Goal: Participate in discussion: Engage in conversation with other users on a specific topic

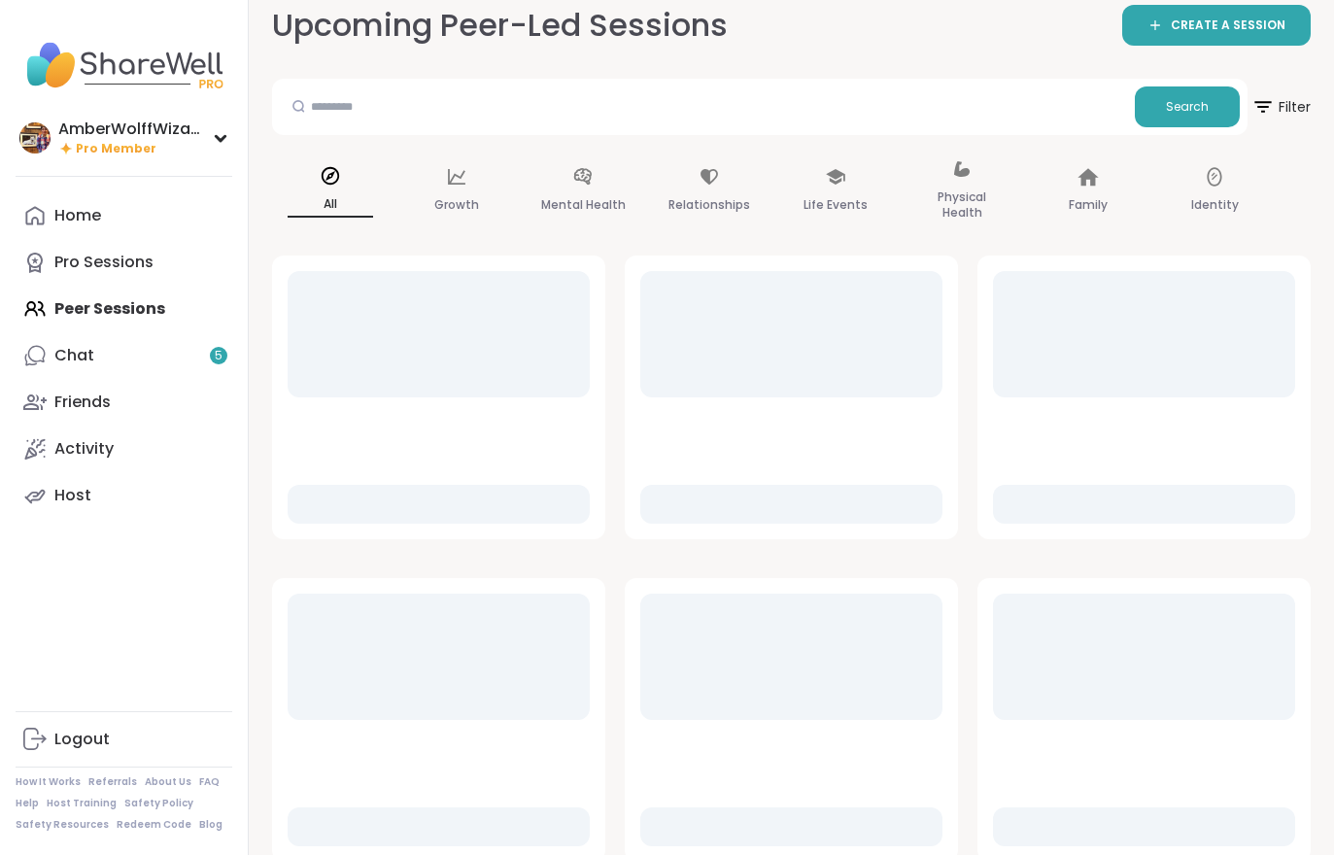
click at [140, 376] on link "Chat 5" at bounding box center [124, 355] width 217 height 47
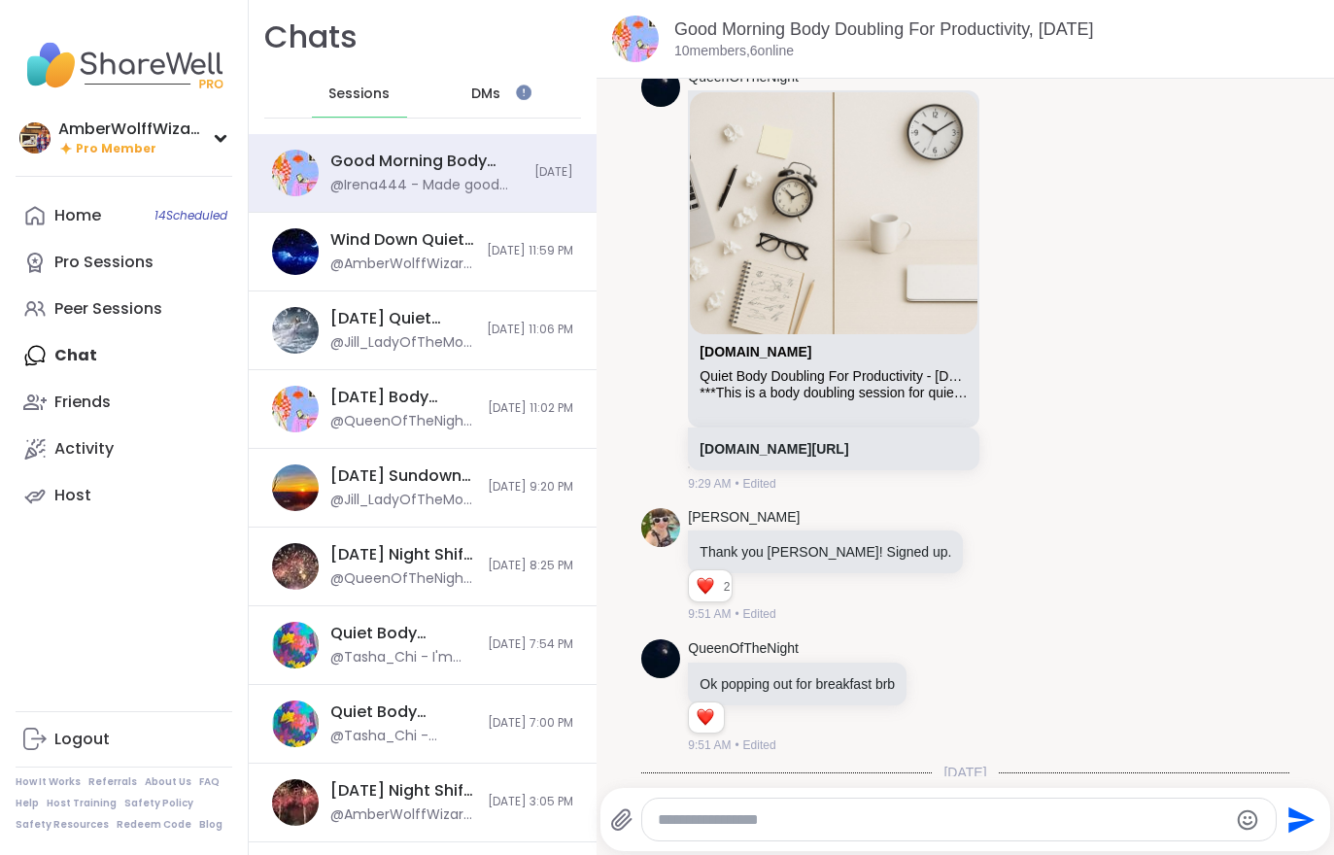
click at [73, 209] on div "Home 14 Scheduled" at bounding box center [77, 215] width 47 height 21
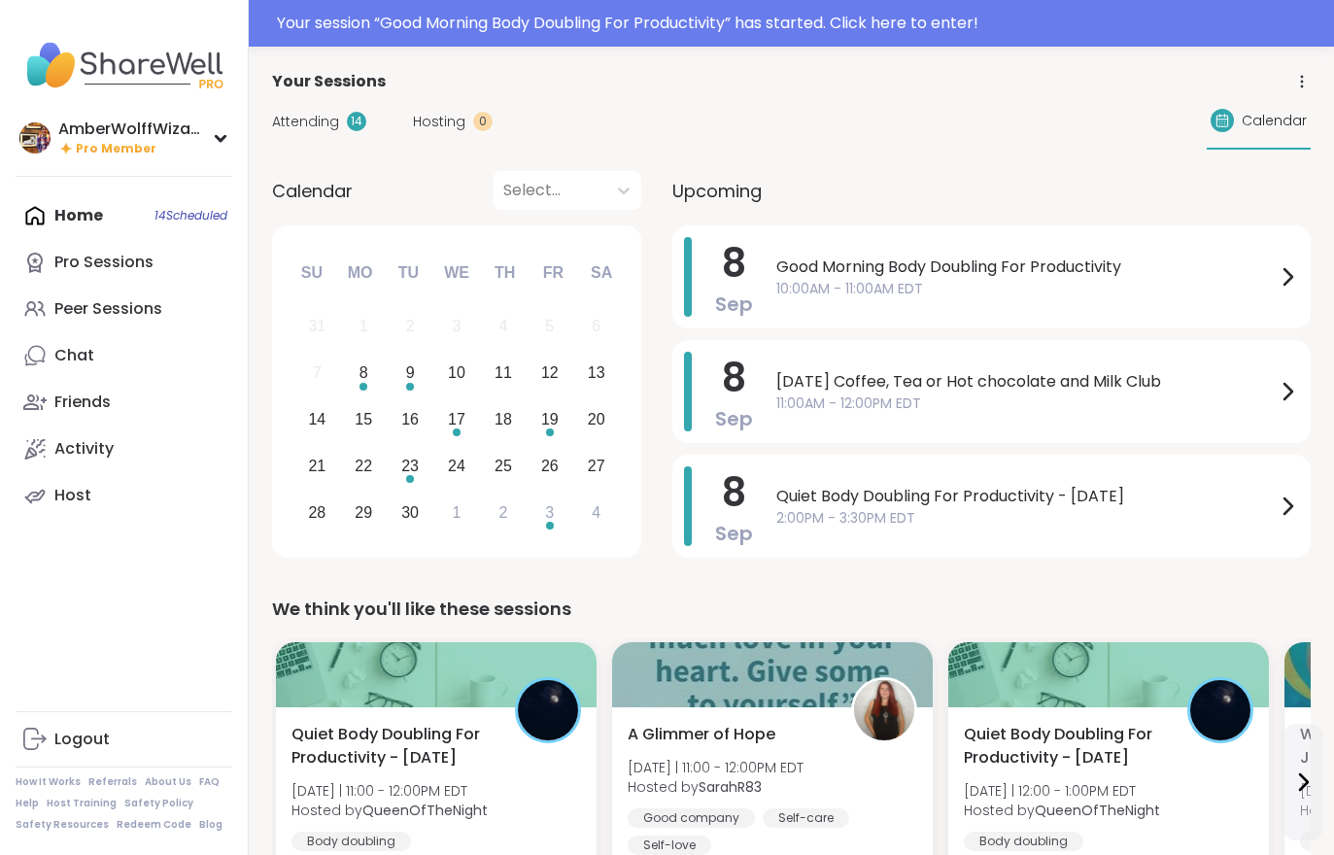
click at [458, 34] on div "Your session “ Good Morning Body Doubling For Productivity ” has started. Click…" at bounding box center [800, 23] width 1046 height 23
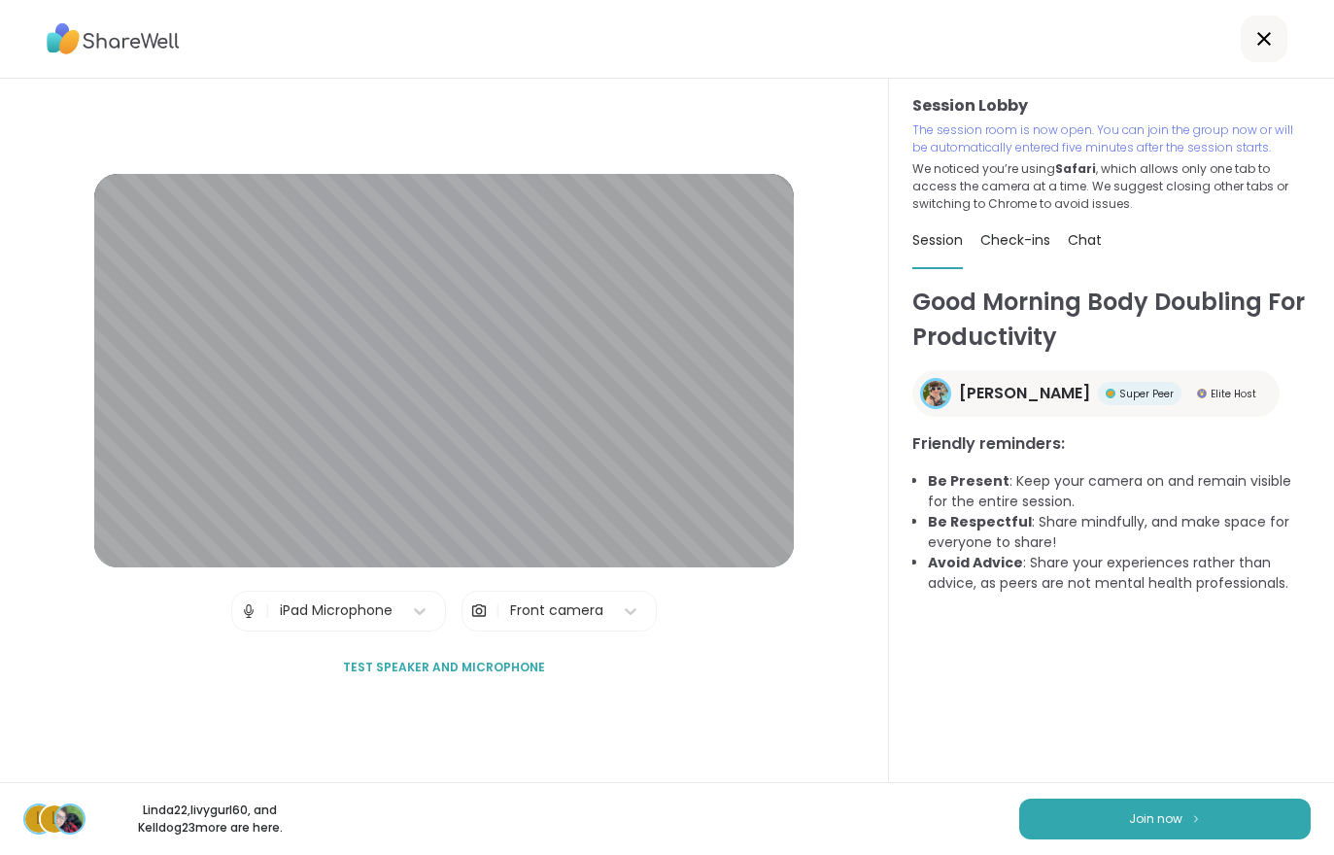
click at [1108, 820] on button "Join now" at bounding box center [1166, 819] width 292 height 41
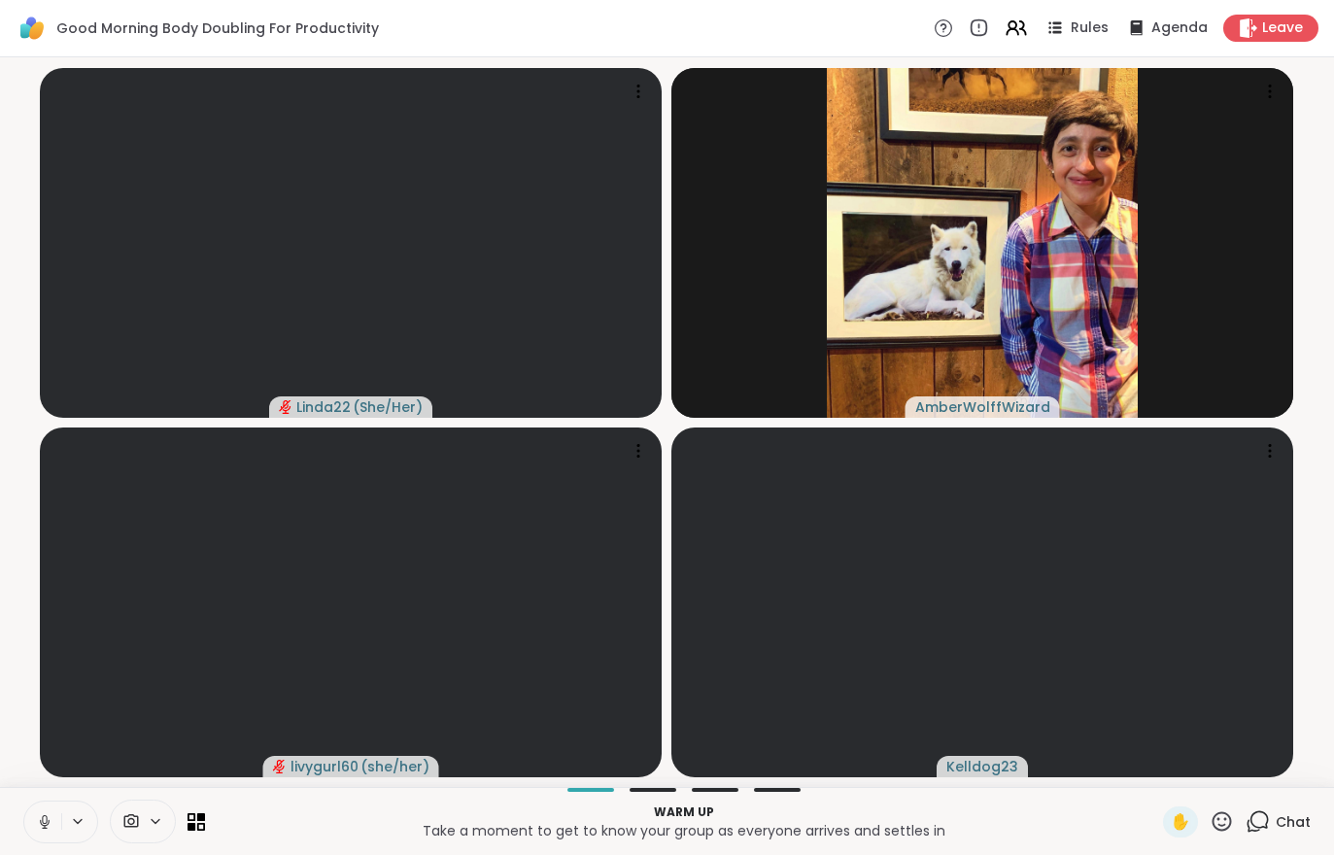
click at [1266, 25] on span "Leave" at bounding box center [1283, 27] width 41 height 19
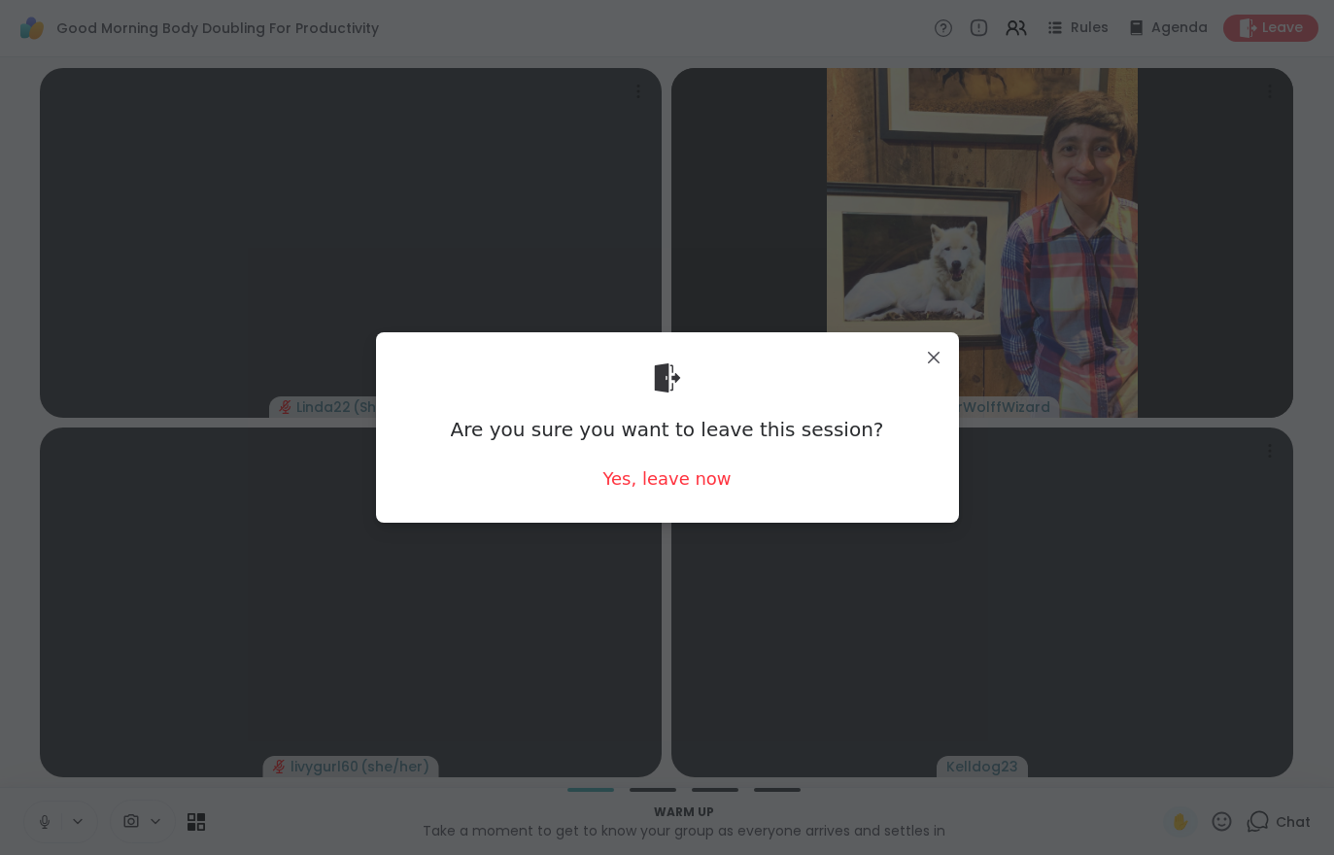
click at [620, 491] on div "Yes, leave now" at bounding box center [667, 479] width 128 height 24
click at [622, 494] on div "Are you sure you want to leave this session? Yes, leave now" at bounding box center [668, 427] width 552 height 158
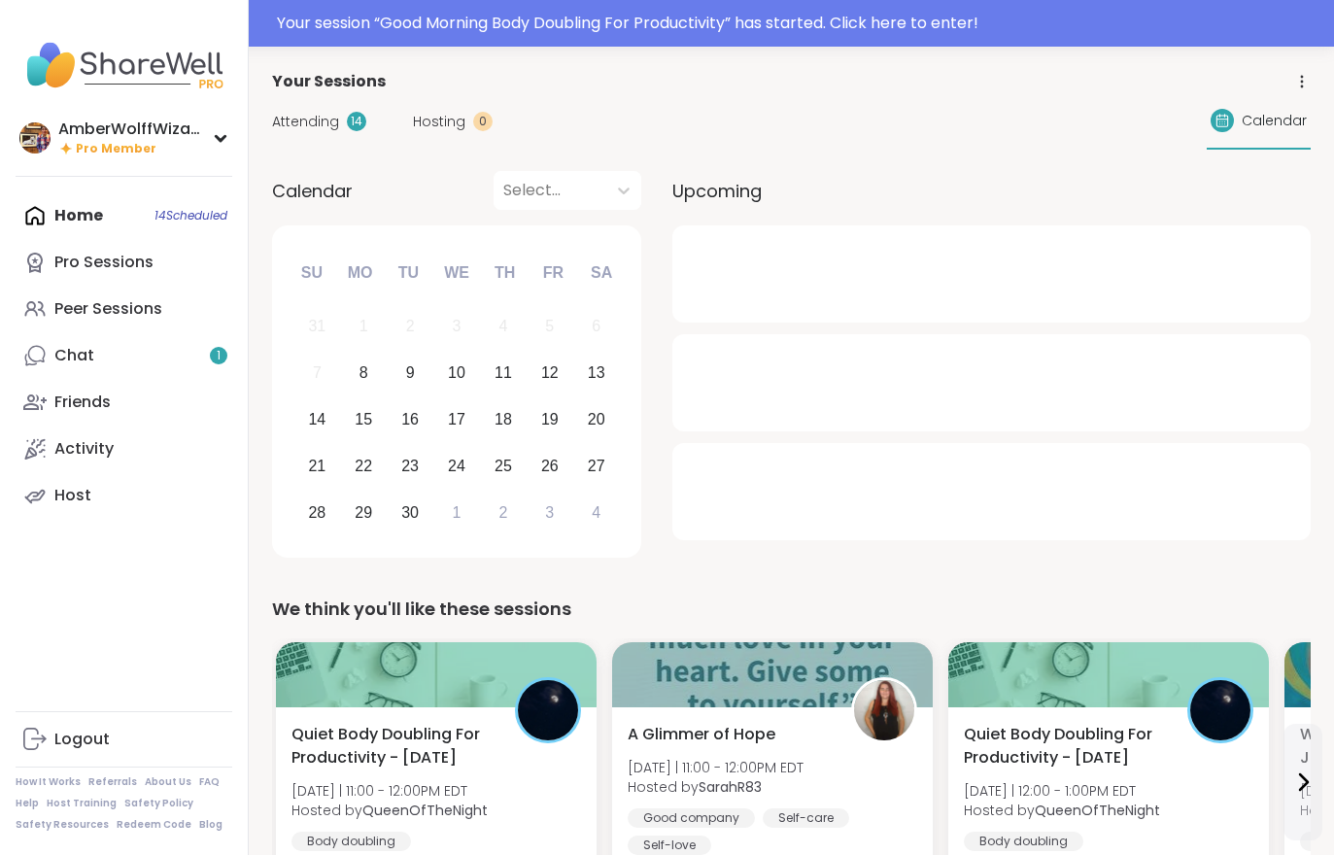
click at [445, 22] on div "Your session “ Good Morning Body Doubling For Productivity ” has started. Click…" at bounding box center [800, 23] width 1046 height 23
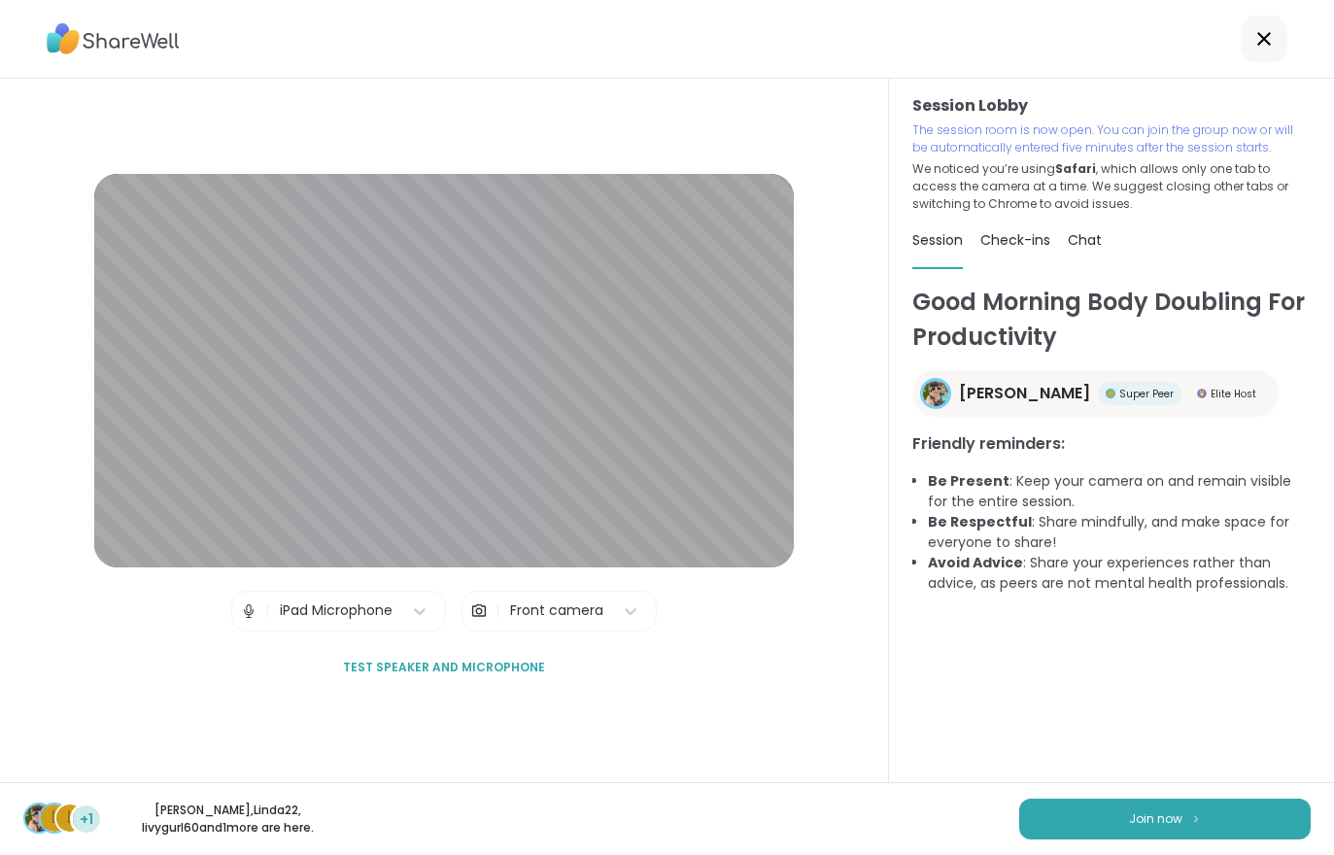
click at [1080, 821] on button "Join now" at bounding box center [1166, 819] width 292 height 41
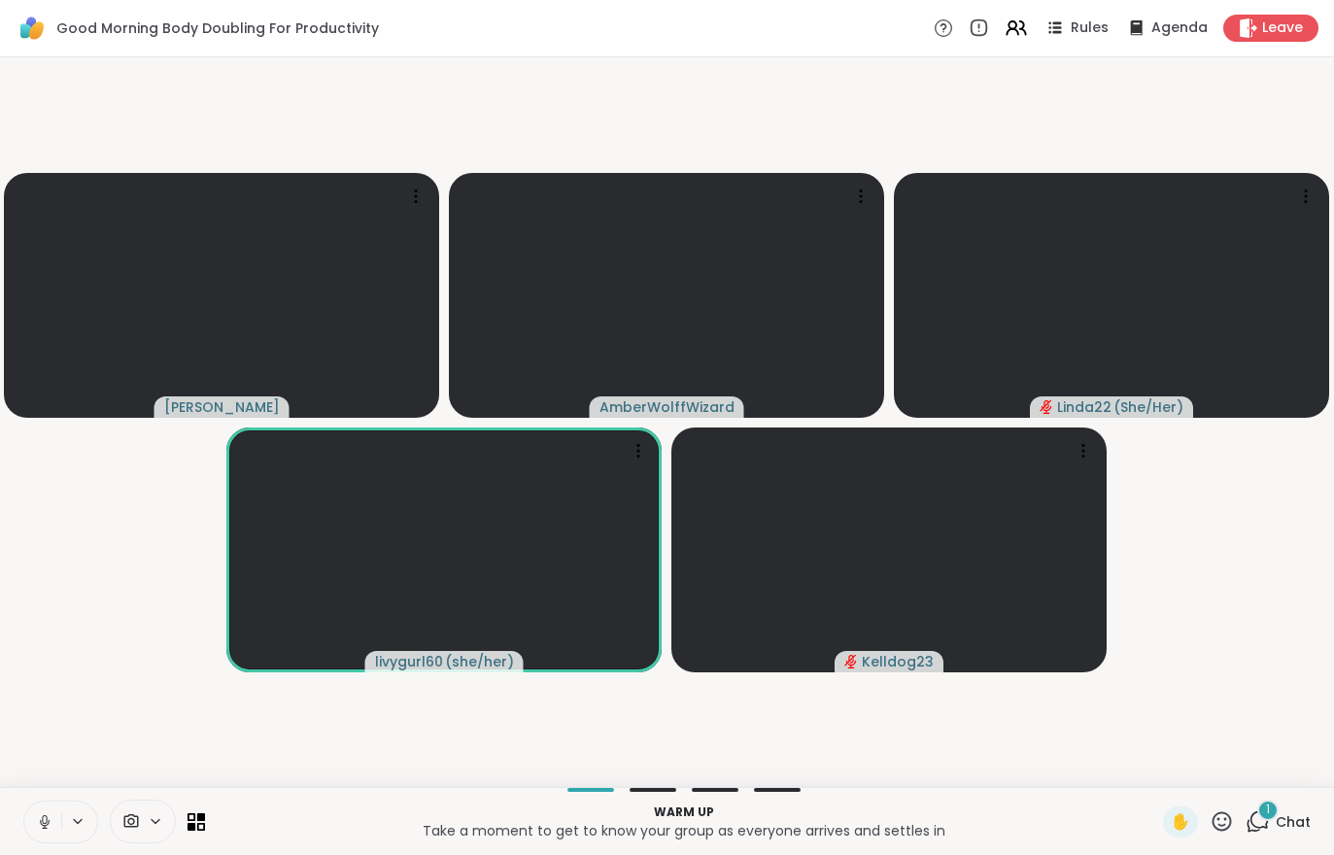
click at [1270, 836] on div "1 Chat" at bounding box center [1278, 822] width 65 height 31
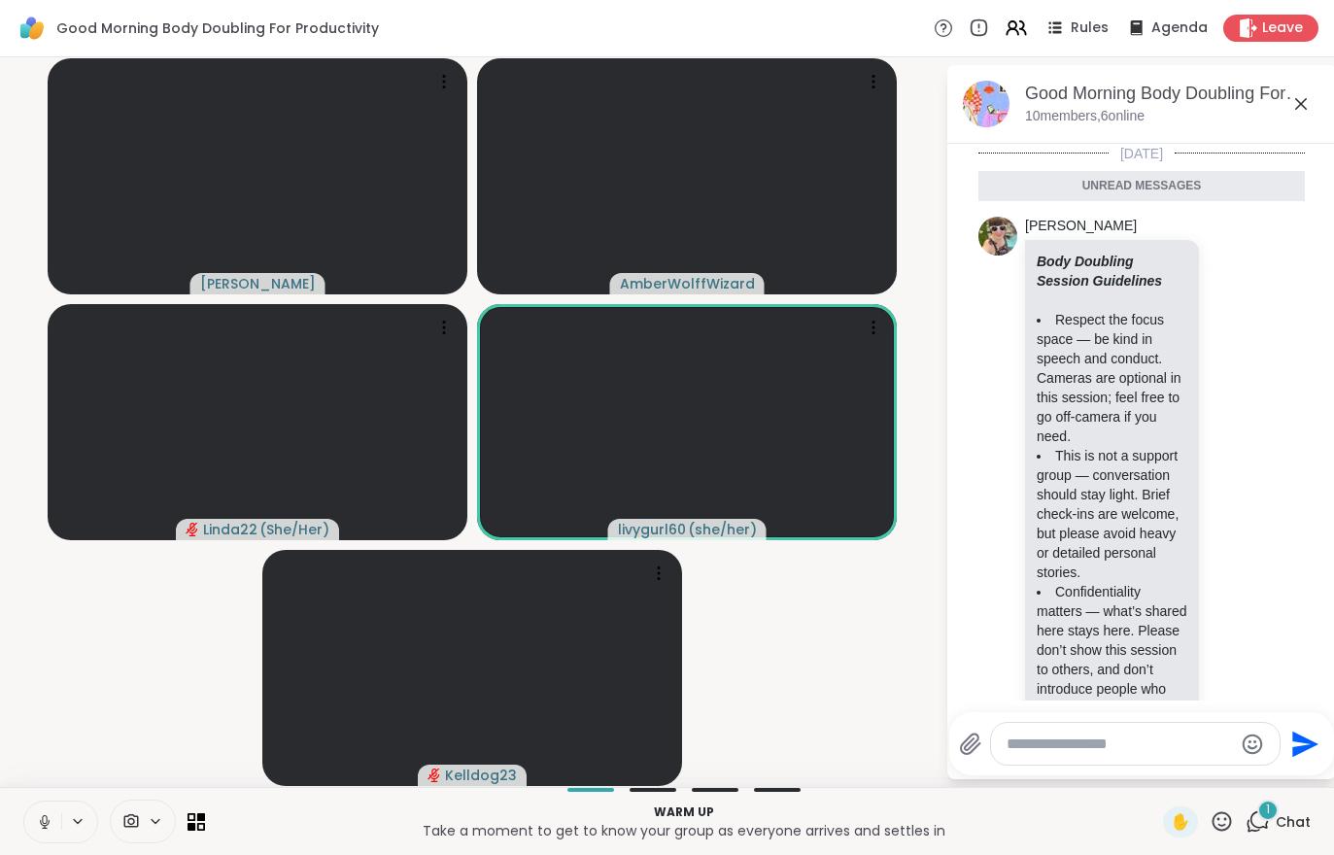
scroll to position [408, 0]
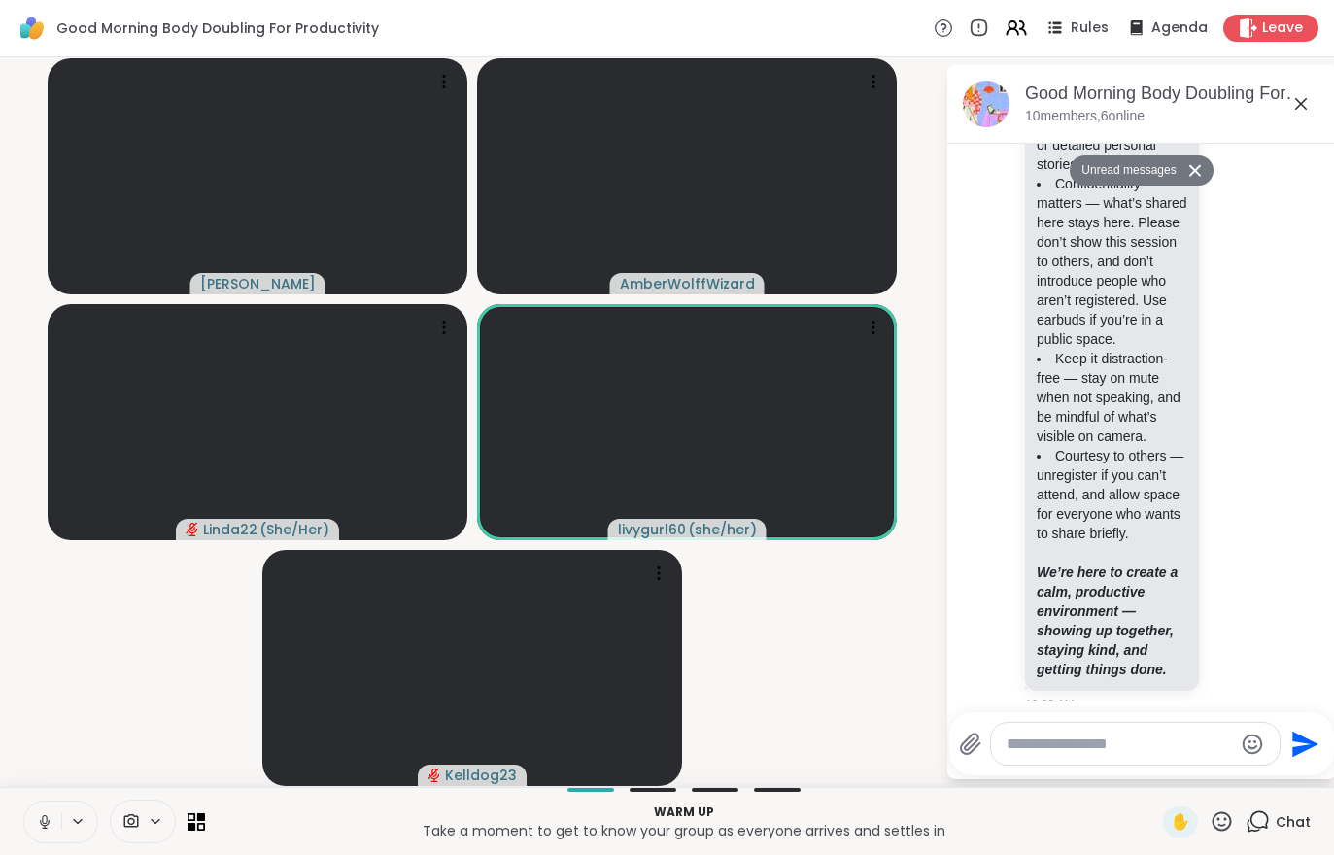
click at [1295, 817] on span "Chat" at bounding box center [1293, 822] width 35 height 19
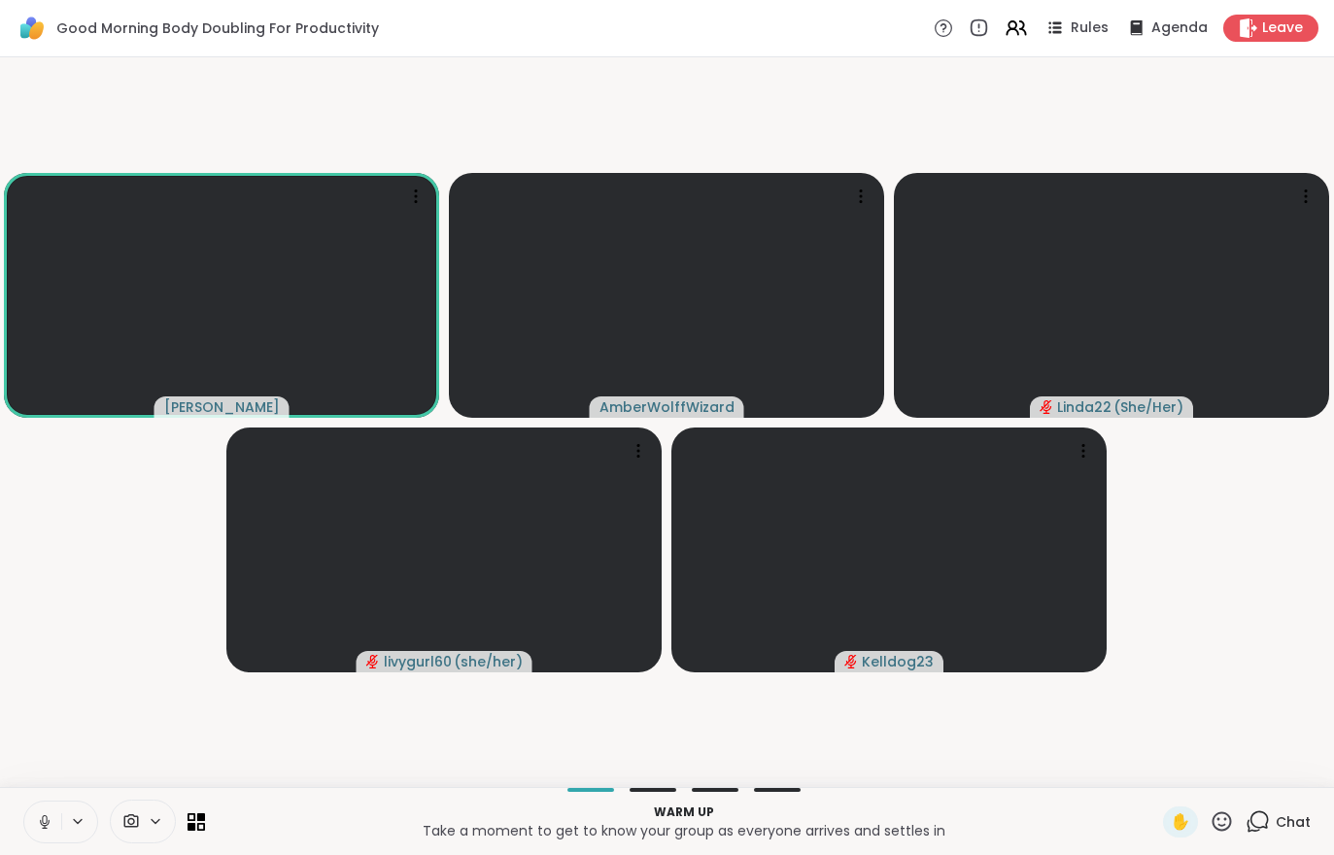
click at [1263, 28] on span "Leave" at bounding box center [1283, 27] width 41 height 19
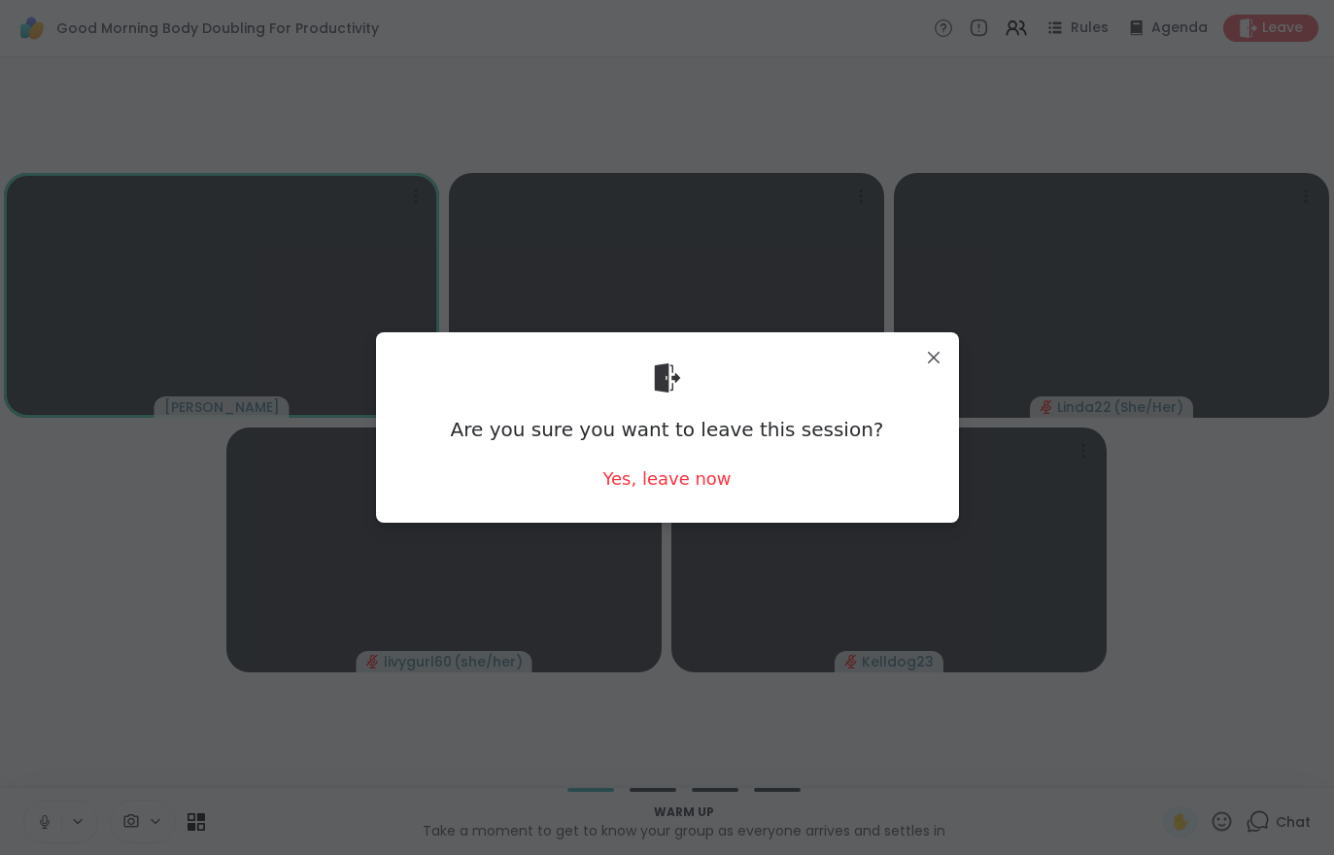
click at [653, 489] on div "Yes, leave now" at bounding box center [667, 479] width 128 height 24
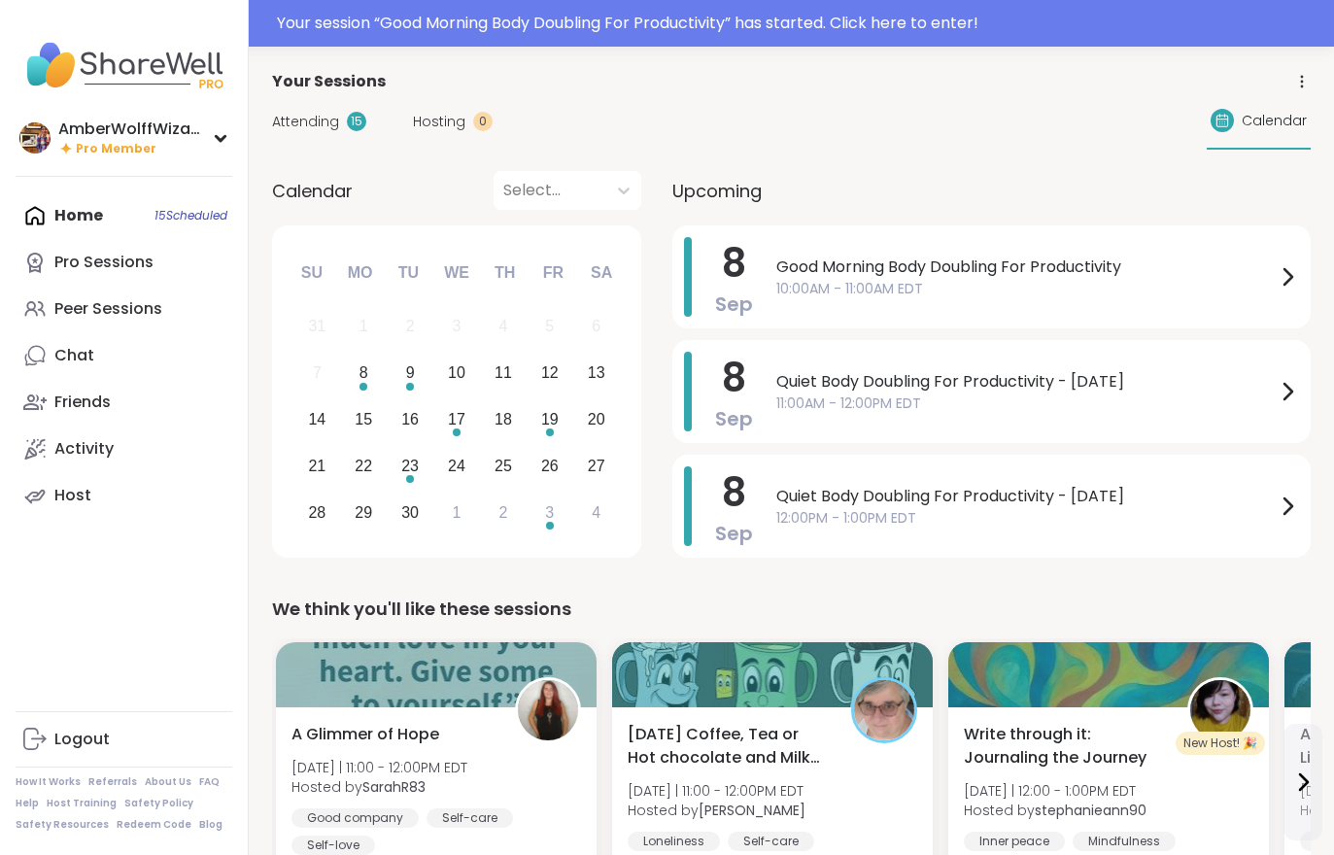
click at [426, 143] on div "Attending 15 Hosting 0 Calendar" at bounding box center [791, 121] width 1039 height 56
click at [323, 127] on span "Attending" at bounding box center [305, 122] width 67 height 20
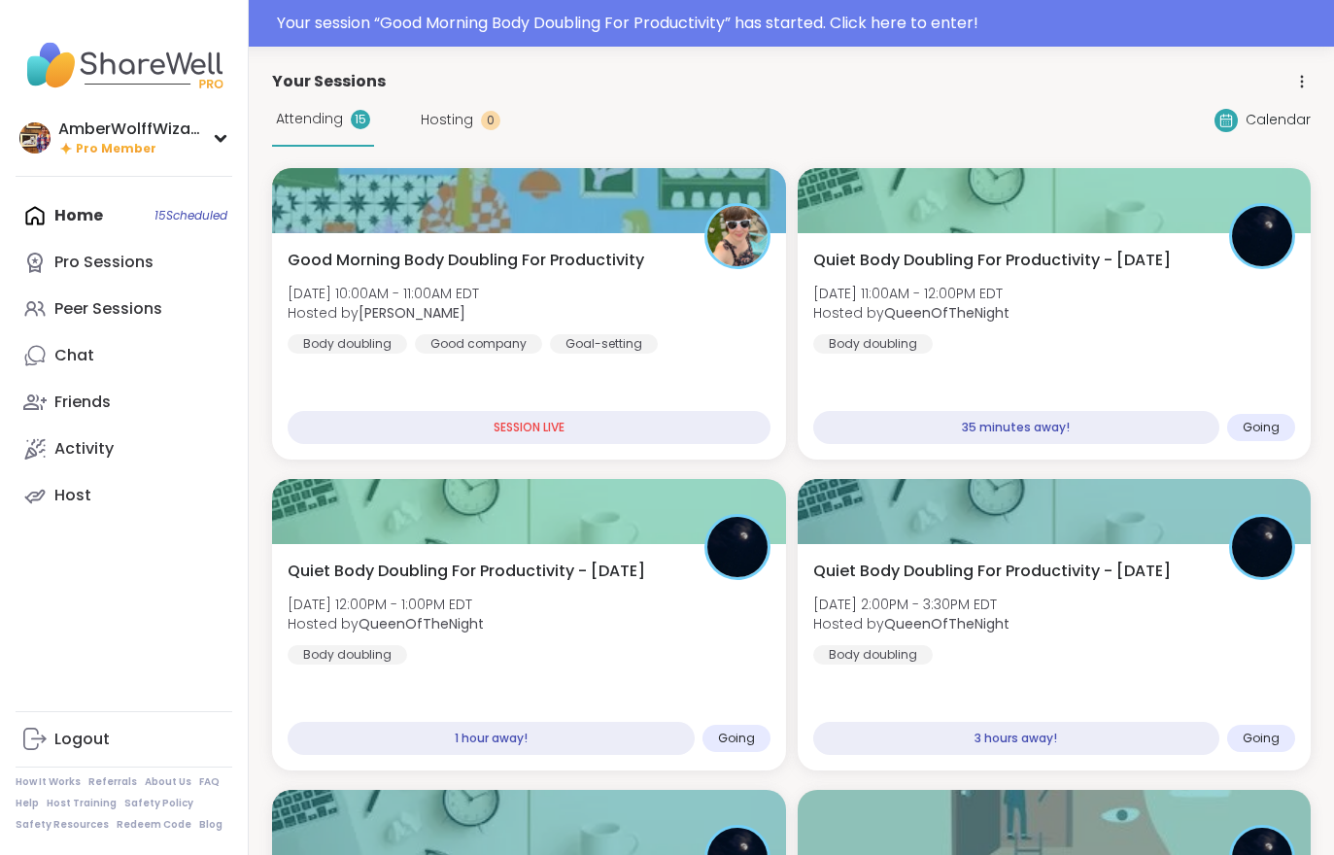
click at [574, 20] on div "Your session “ Good Morning Body Doubling For Productivity ” has started. Click…" at bounding box center [800, 23] width 1046 height 23
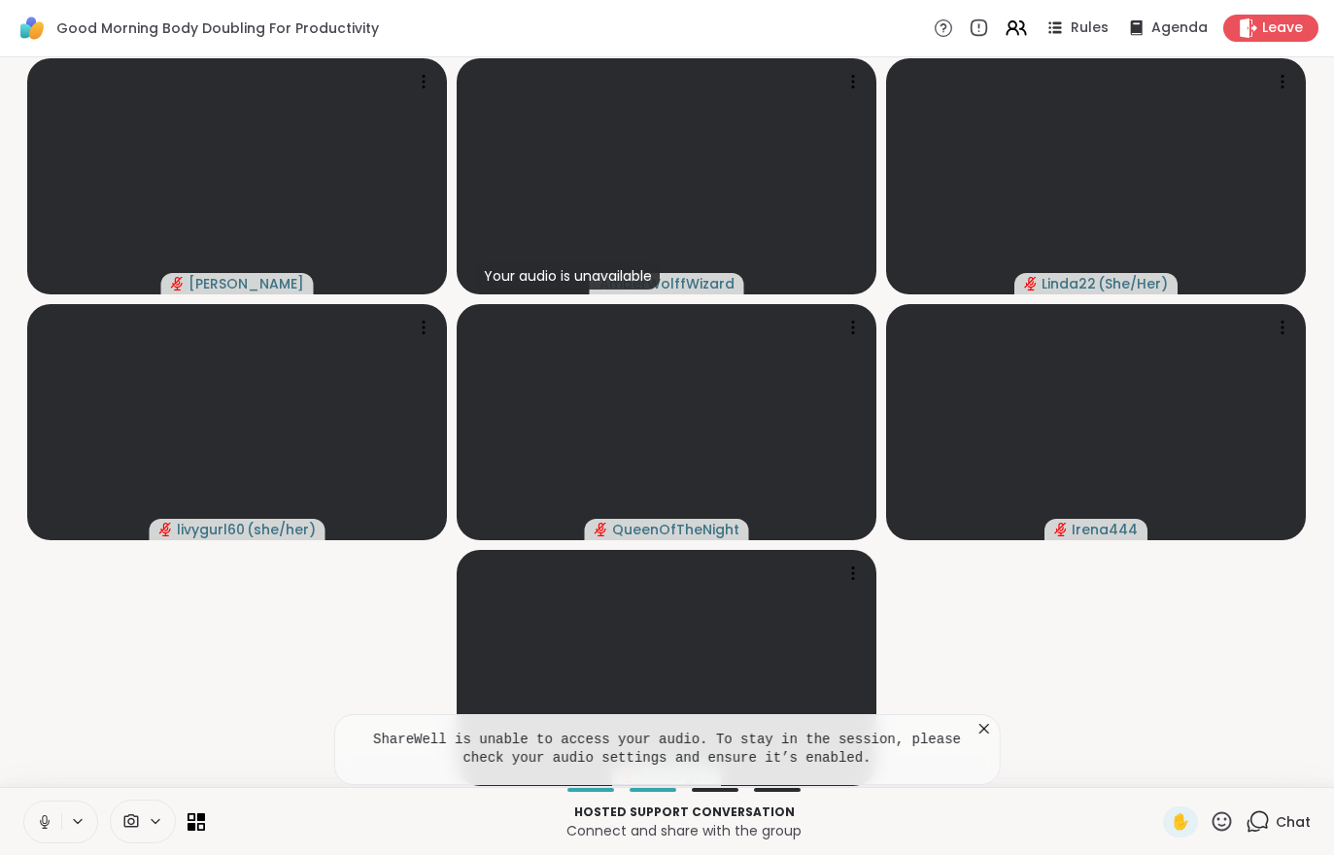
click at [1134, 709] on video-player-container "Adrienne_QueenOfTheDawn Your audio is unavailable AmberWolffWizard Linda22 ( Sh…" at bounding box center [667, 422] width 1311 height 714
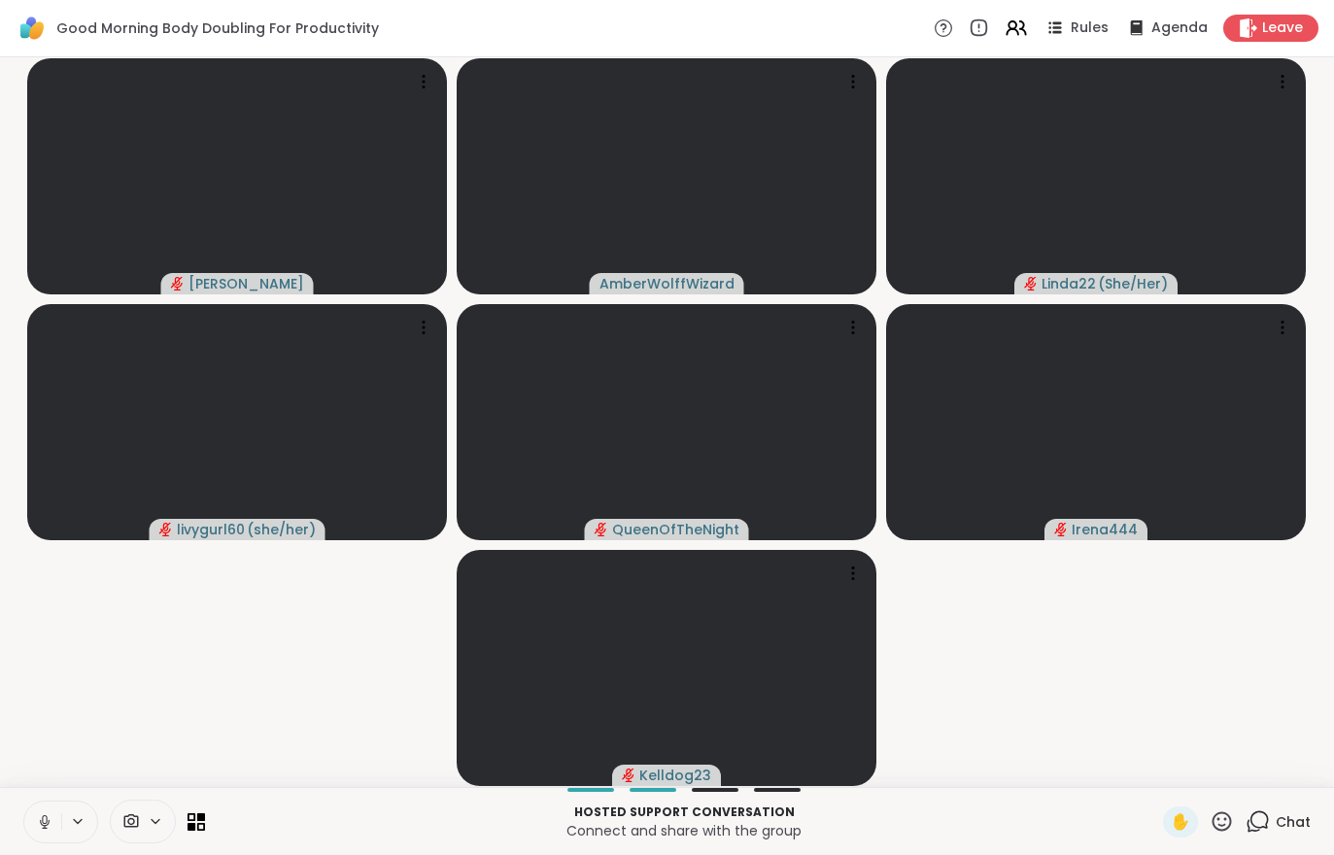
click at [1134, 725] on video-player-container "Adrienne_QueenOfTheDawn AmberWolffWizard Linda22 ( She/Her ) livygurl60 ( she/h…" at bounding box center [667, 422] width 1311 height 714
click at [1180, 718] on video-player-container "Adrienne_QueenOfTheDawn AmberWolffWizard Linda22 ( She/Her ) livygurl60 ( she/h…" at bounding box center [667, 422] width 1311 height 714
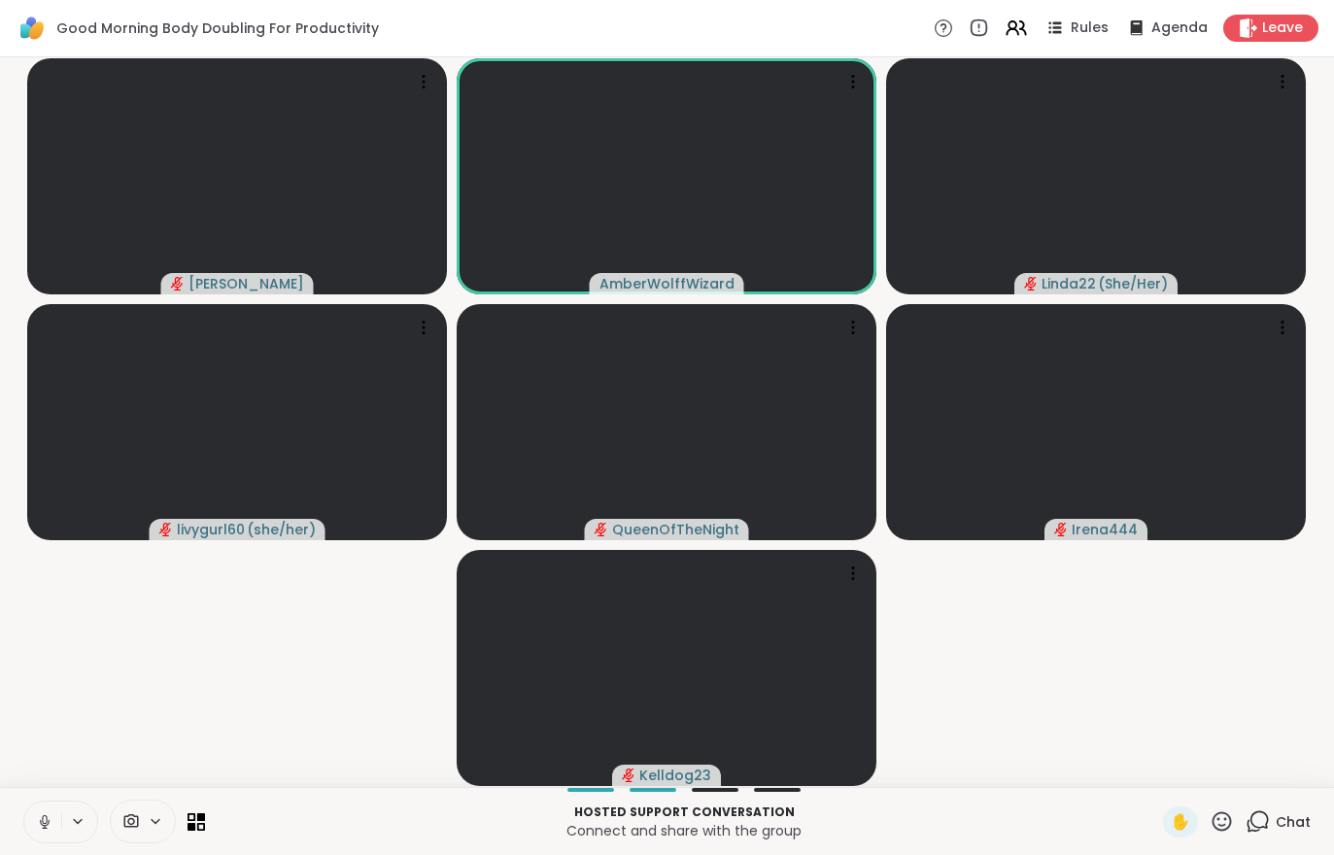
click at [1262, 809] on div "Chat" at bounding box center [1278, 822] width 65 height 31
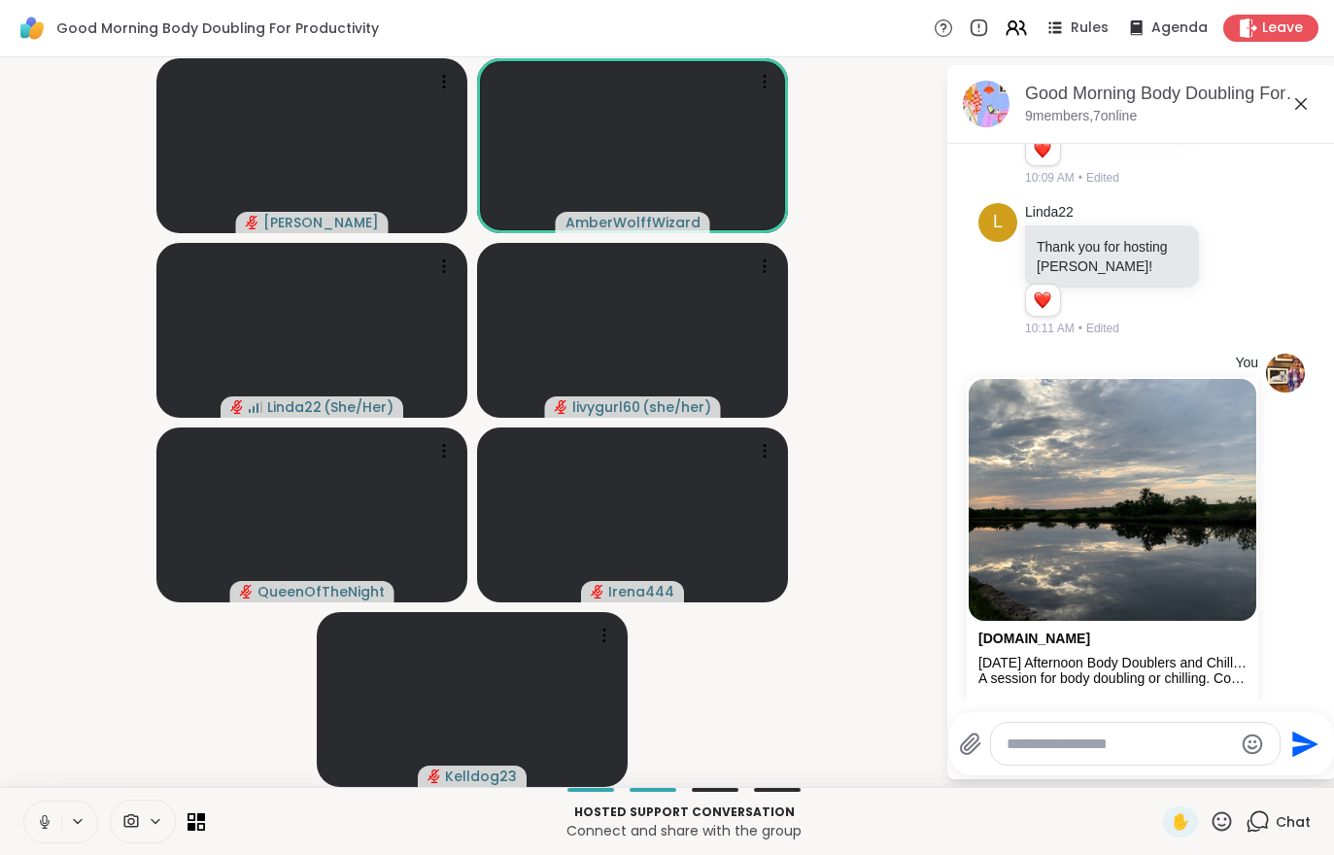
scroll to position [1632, 0]
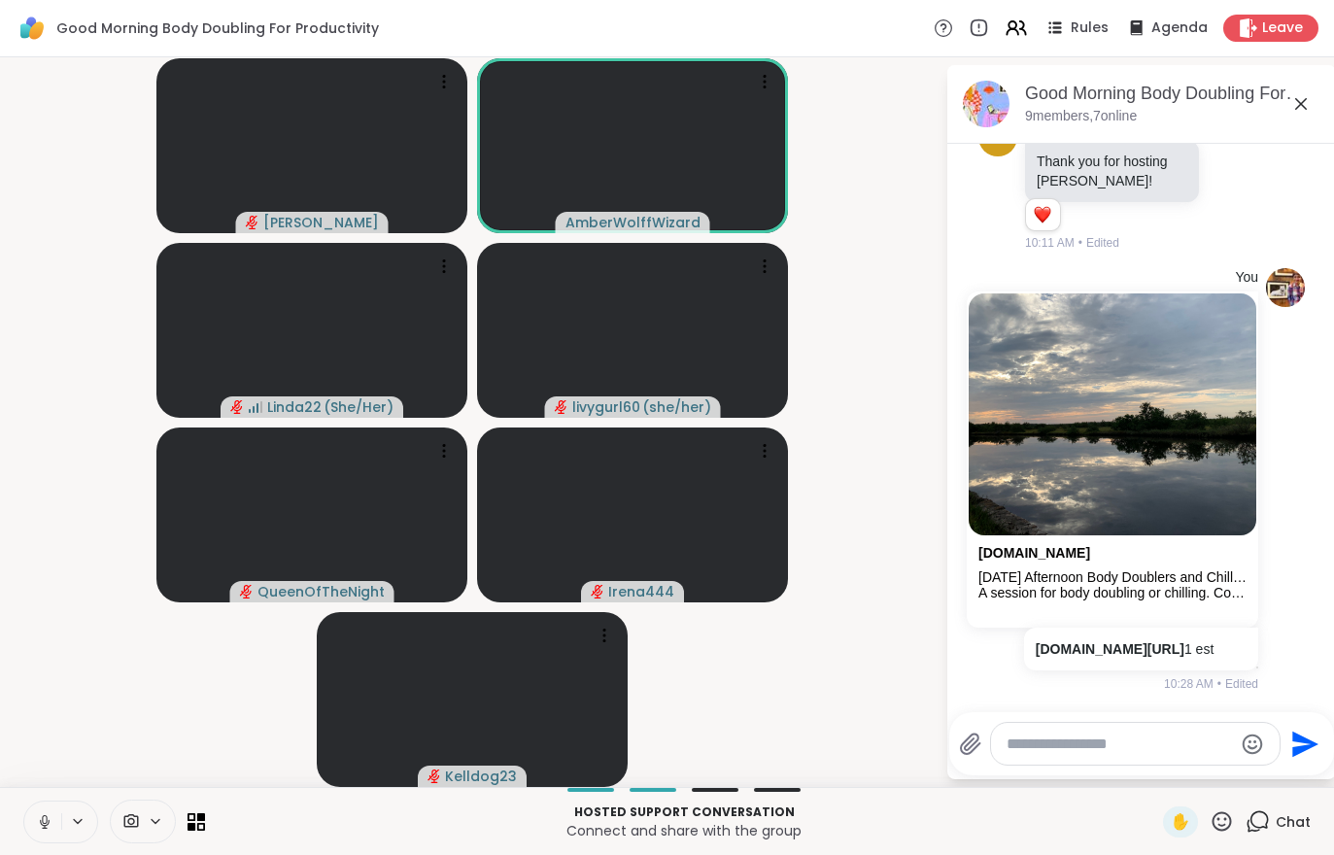
click at [37, 822] on icon at bounding box center [44, 821] width 17 height 17
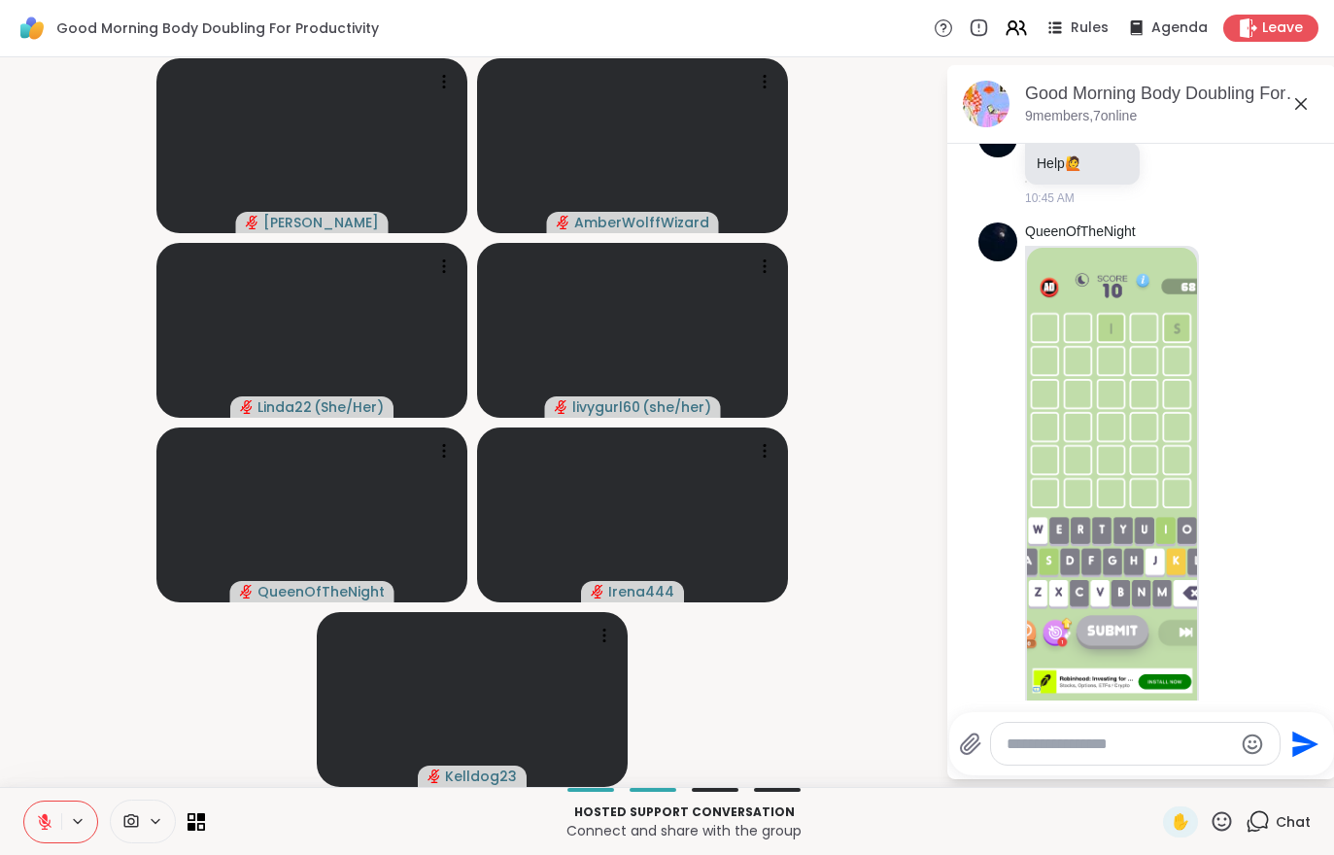
scroll to position [2752, 0]
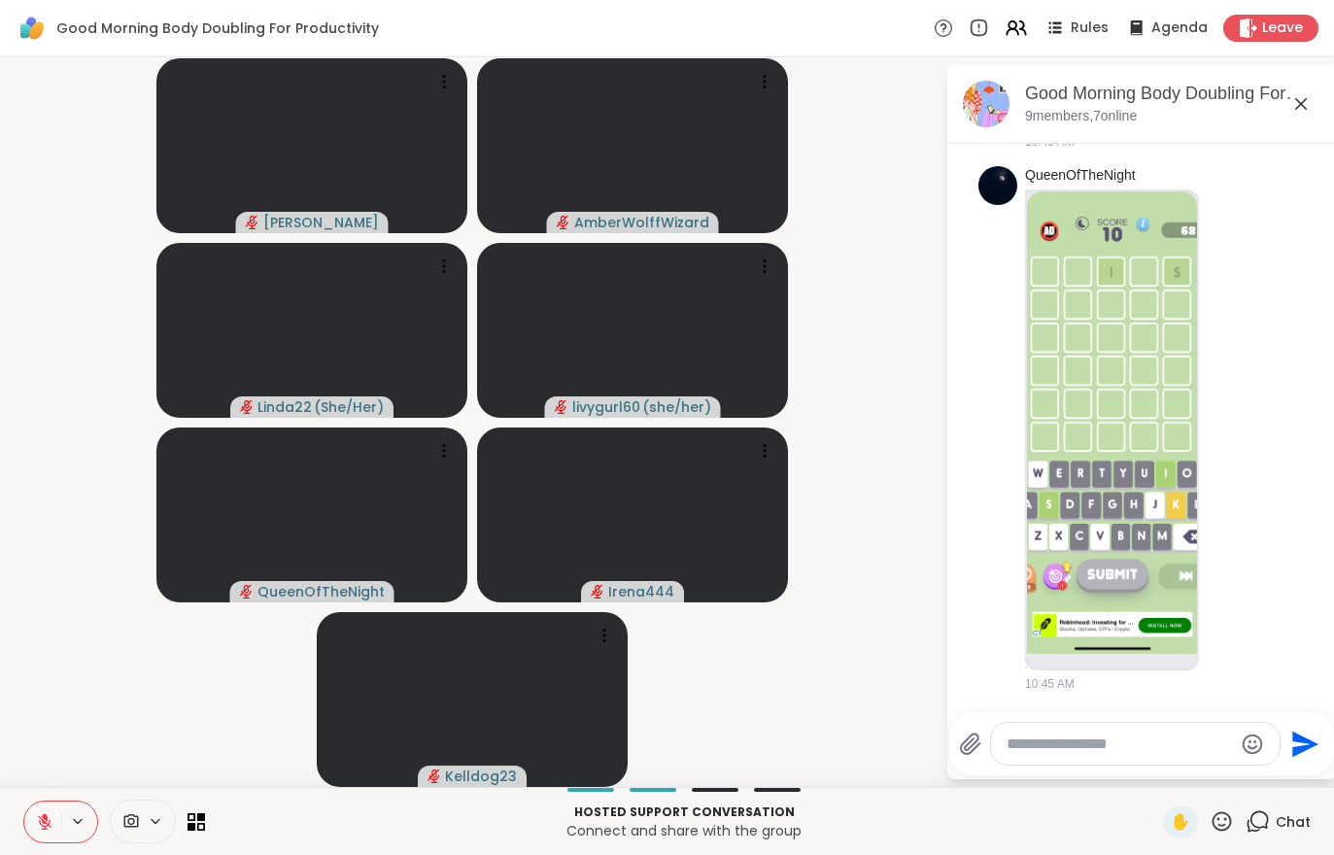
click at [43, 809] on button at bounding box center [42, 822] width 37 height 41
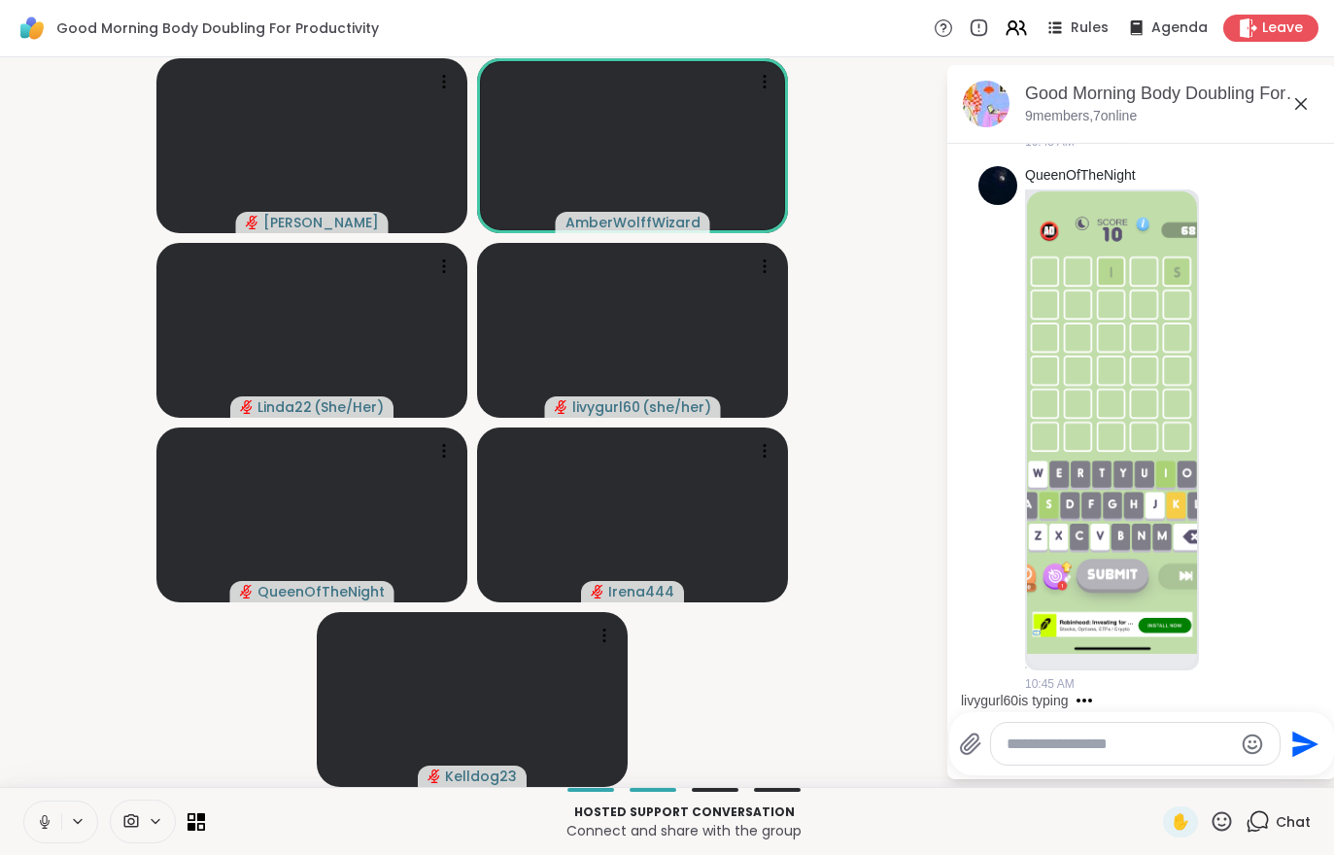
click at [44, 820] on icon at bounding box center [44, 821] width 17 height 17
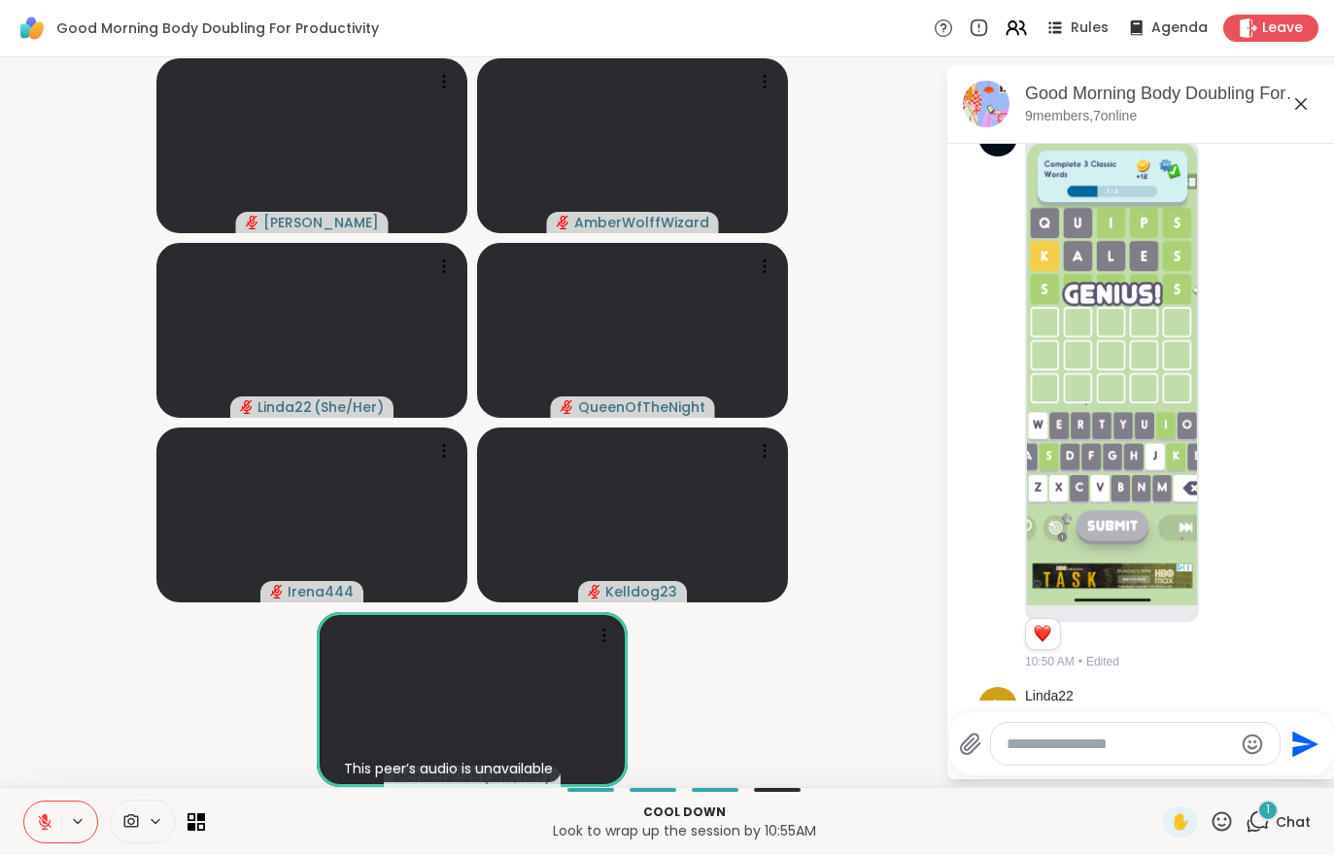
scroll to position [3896, 0]
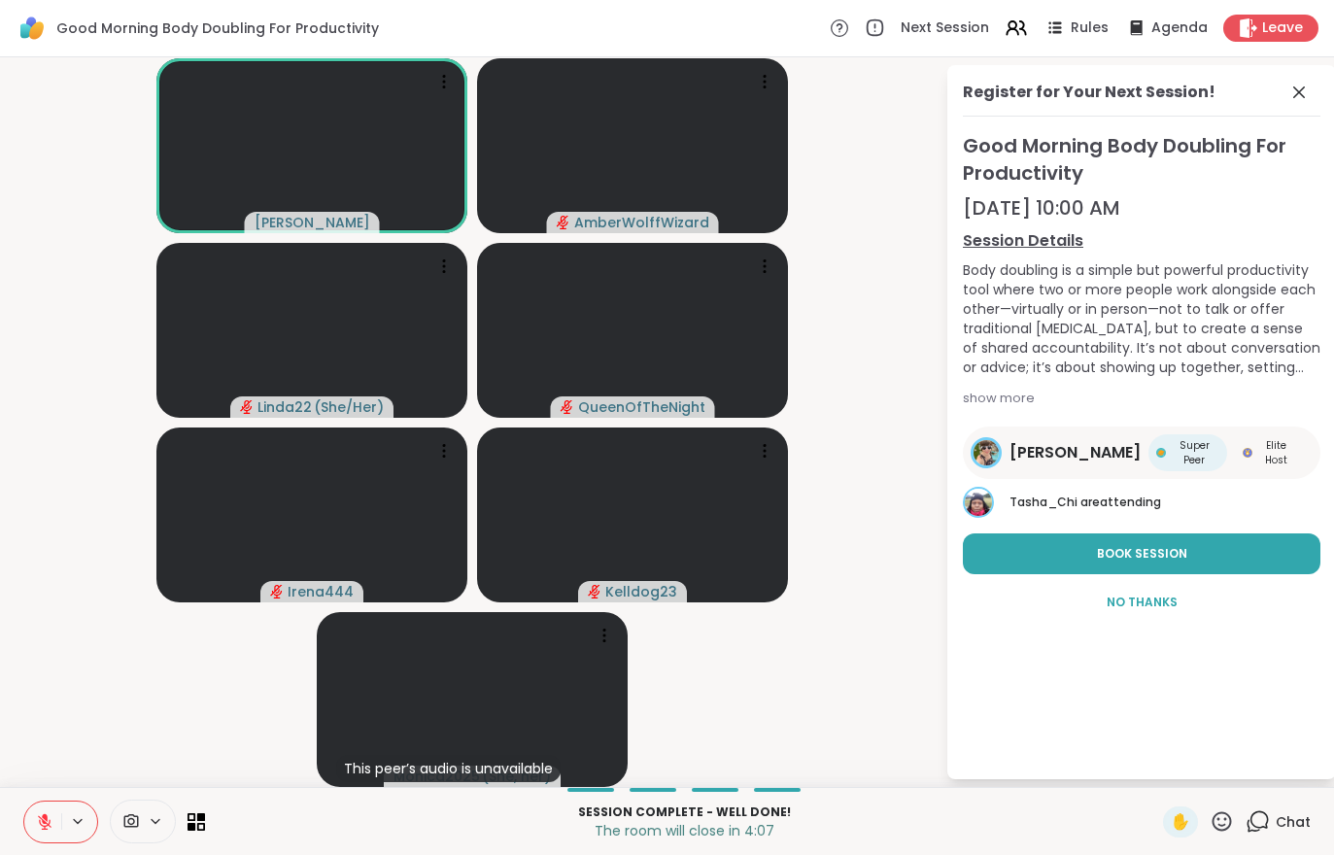
click at [38, 823] on icon at bounding box center [44, 821] width 17 height 17
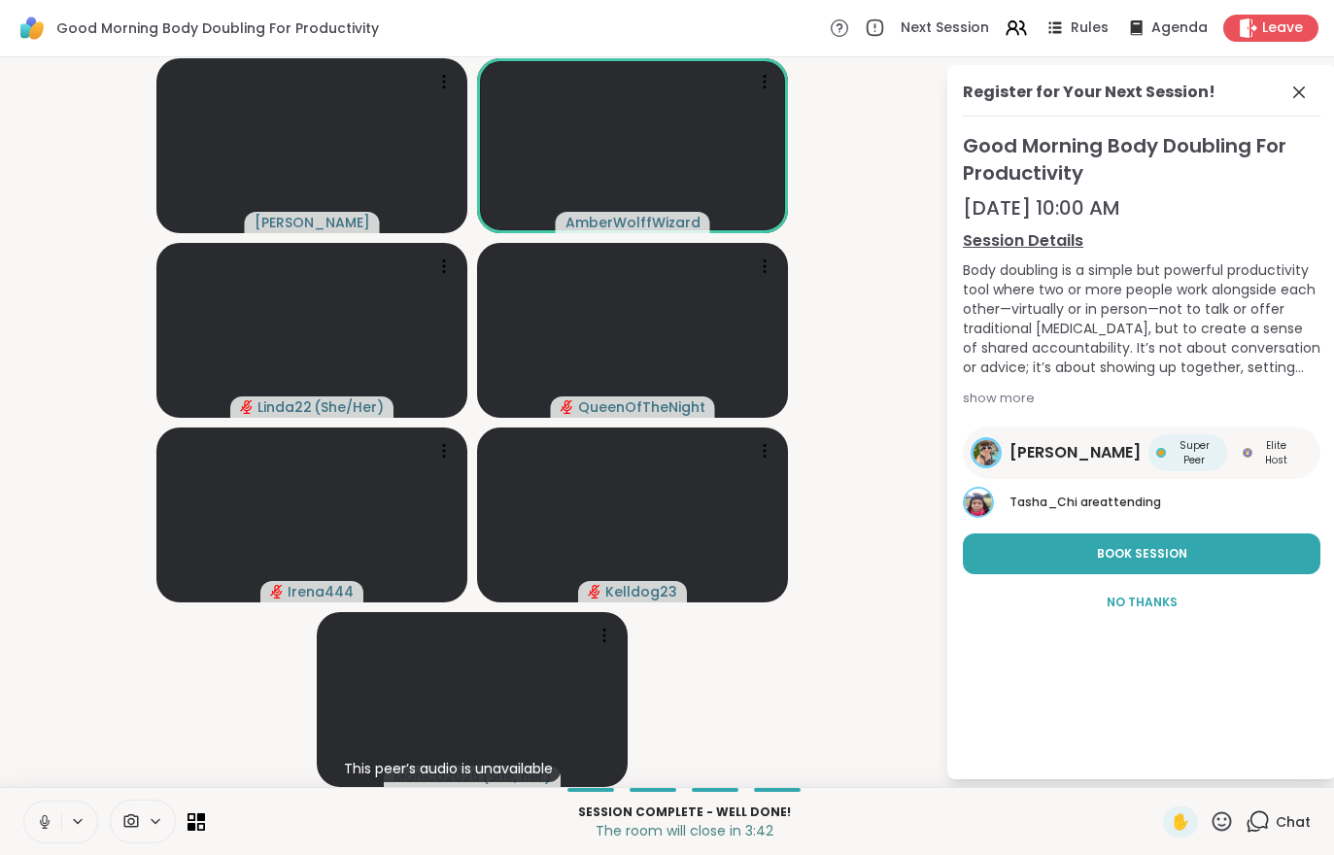
click at [33, 813] on button at bounding box center [42, 822] width 37 height 41
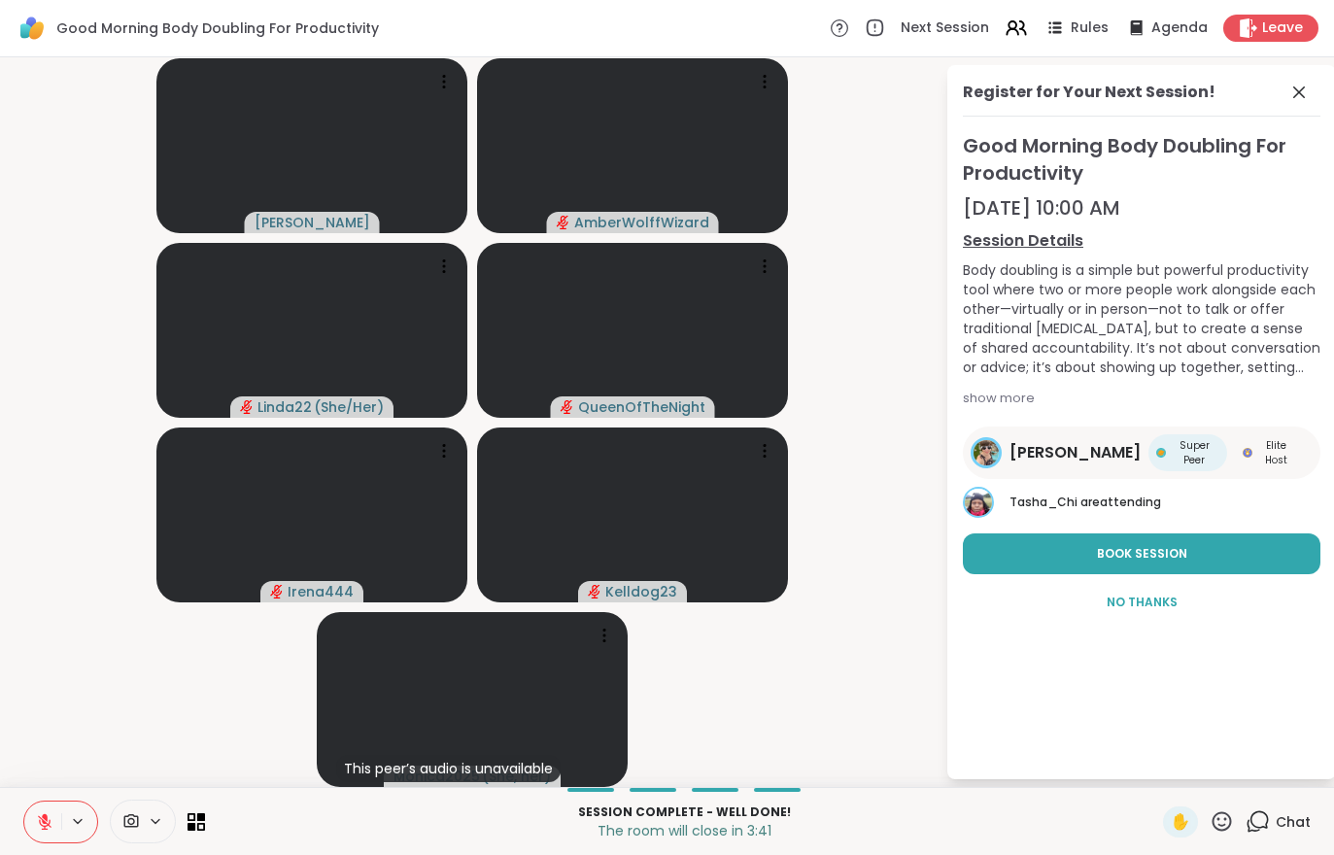
click at [32, 813] on button at bounding box center [42, 822] width 37 height 41
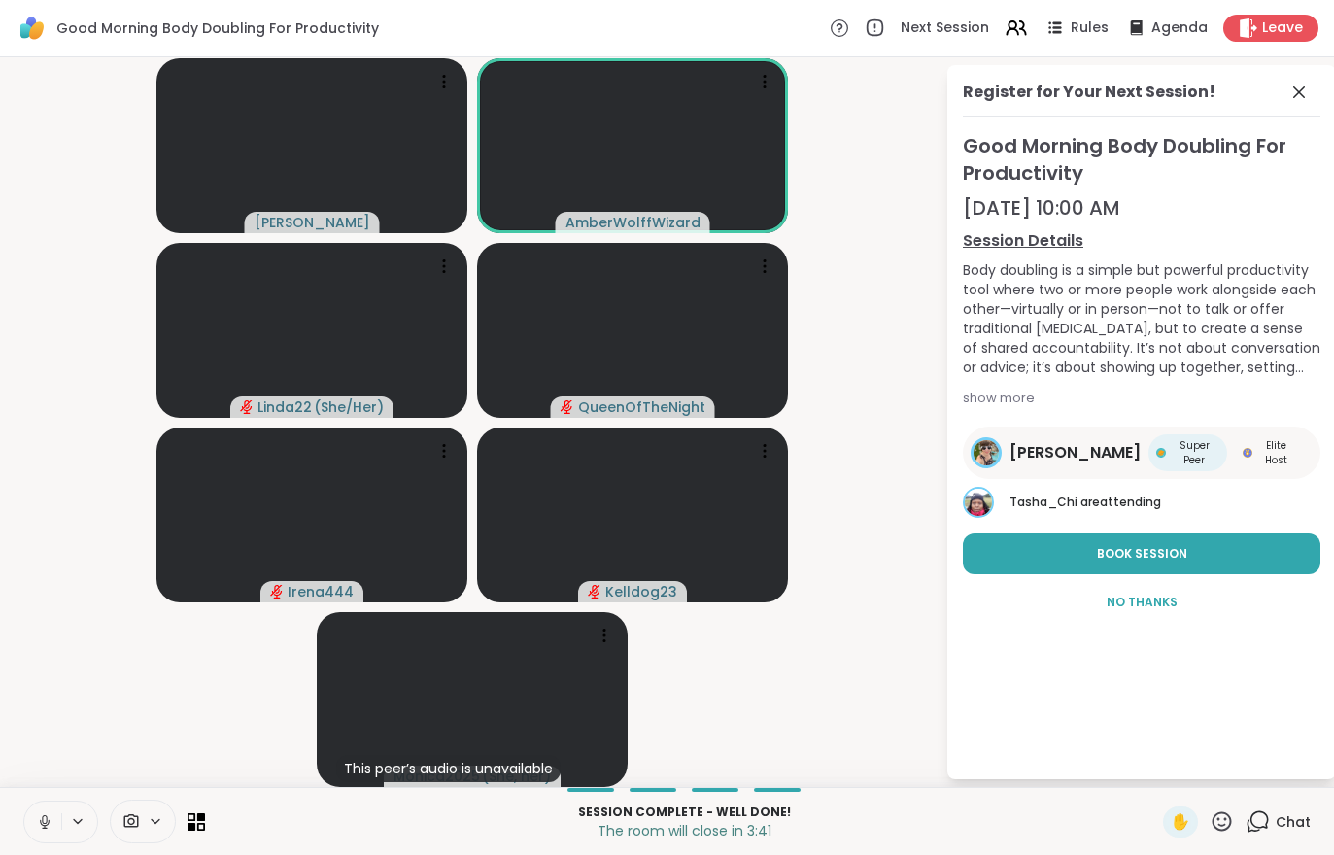
click at [37, 821] on icon at bounding box center [44, 821] width 17 height 17
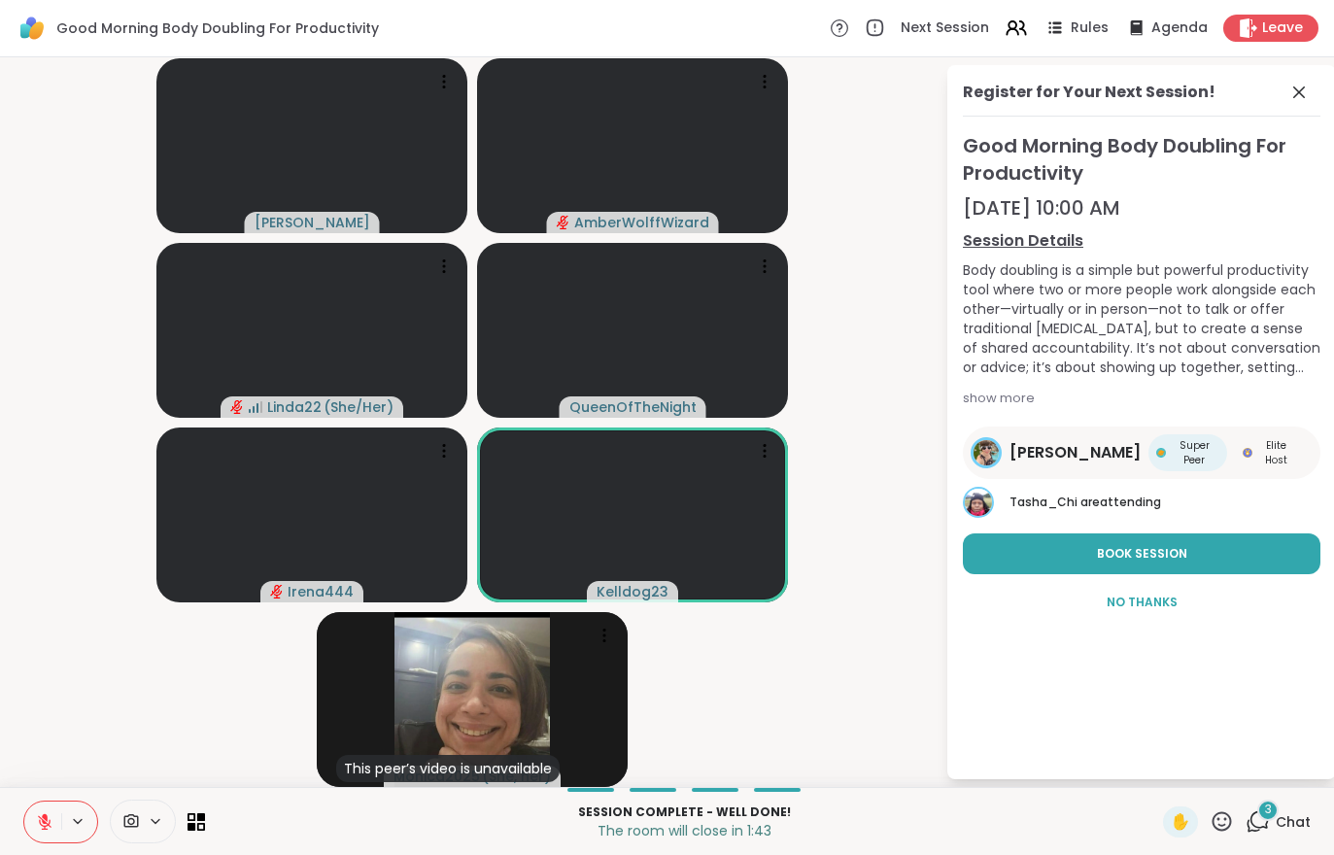
click at [1287, 820] on span "Chat" at bounding box center [1293, 822] width 35 height 19
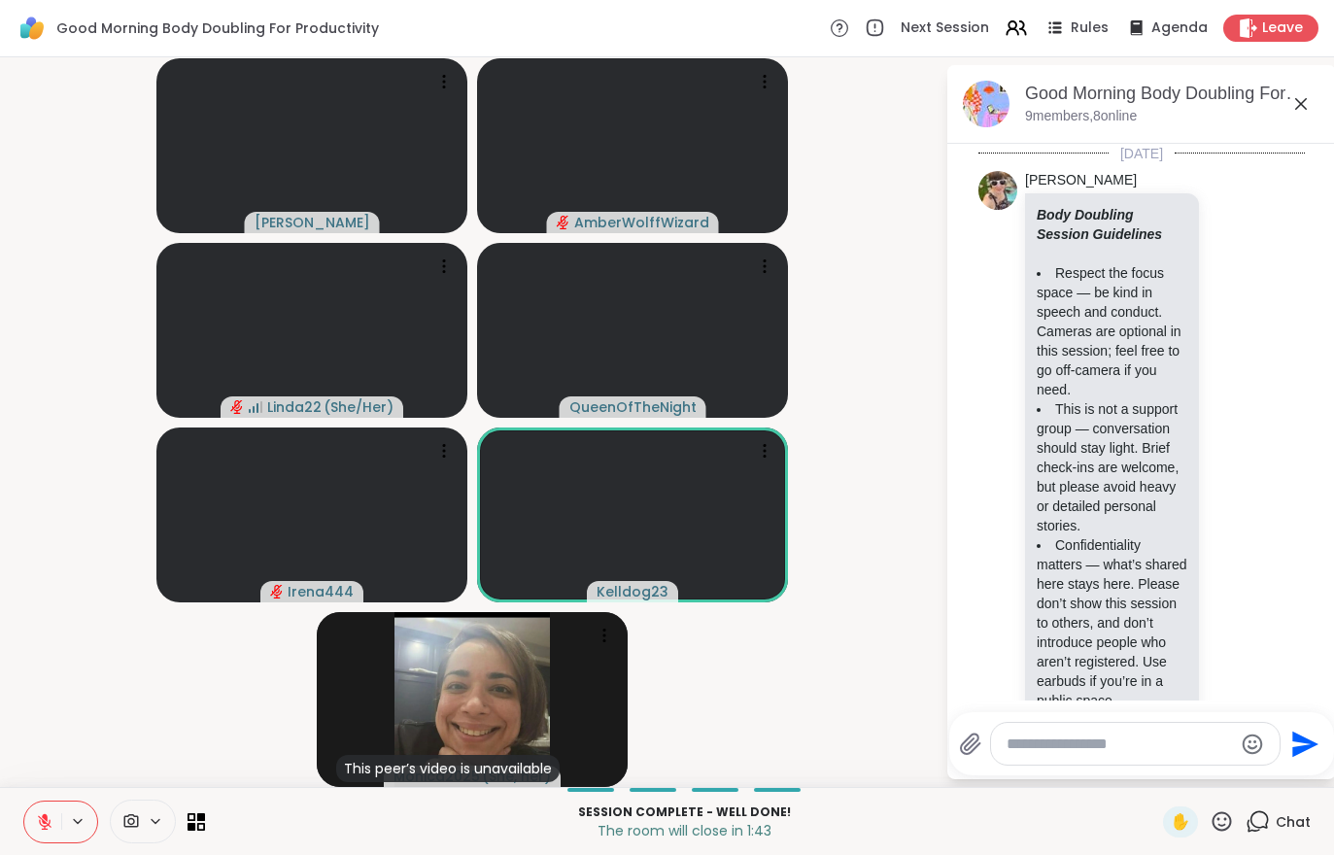
scroll to position [4480, 0]
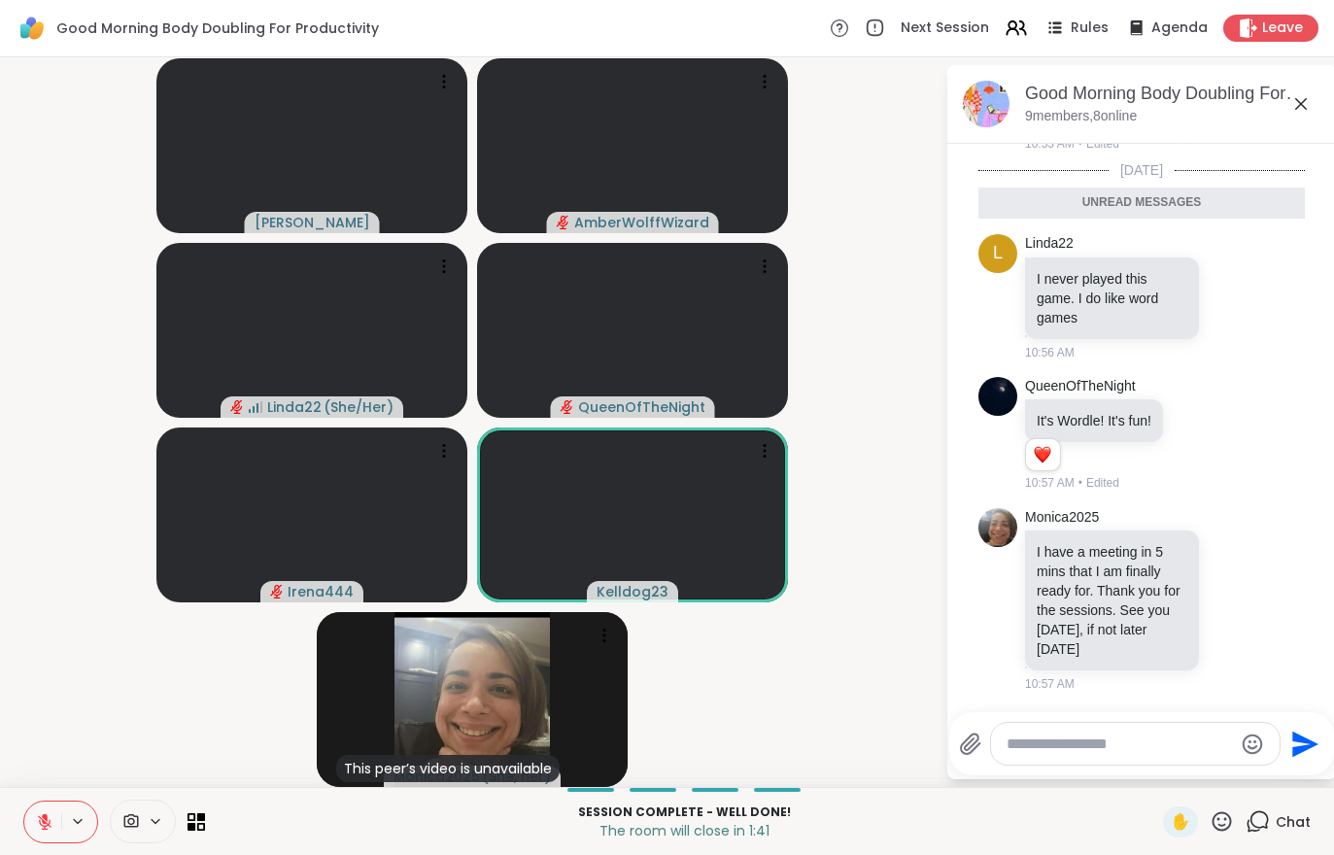
click at [1298, 825] on span "Chat" at bounding box center [1293, 822] width 35 height 19
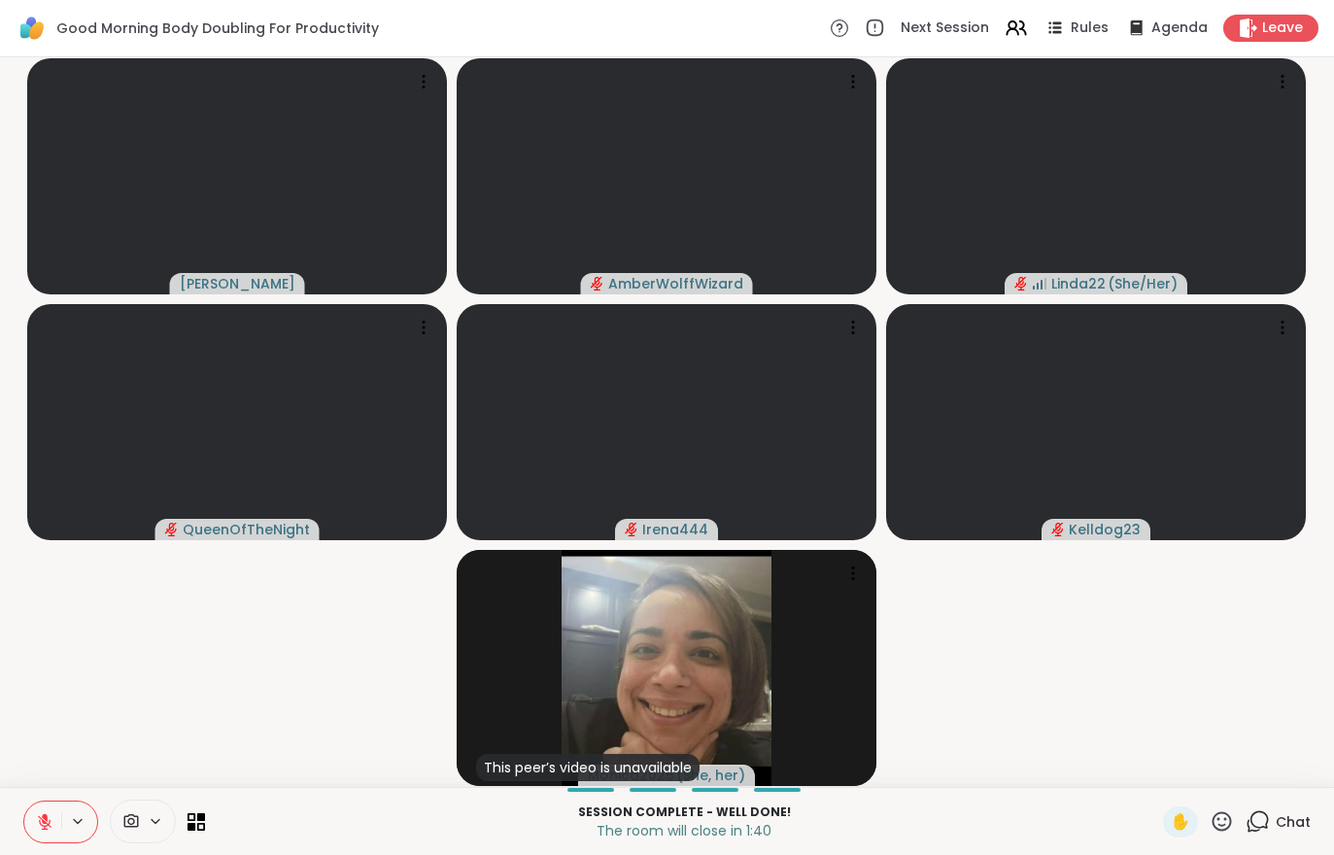
click at [1273, 21] on span "Leave" at bounding box center [1283, 27] width 41 height 19
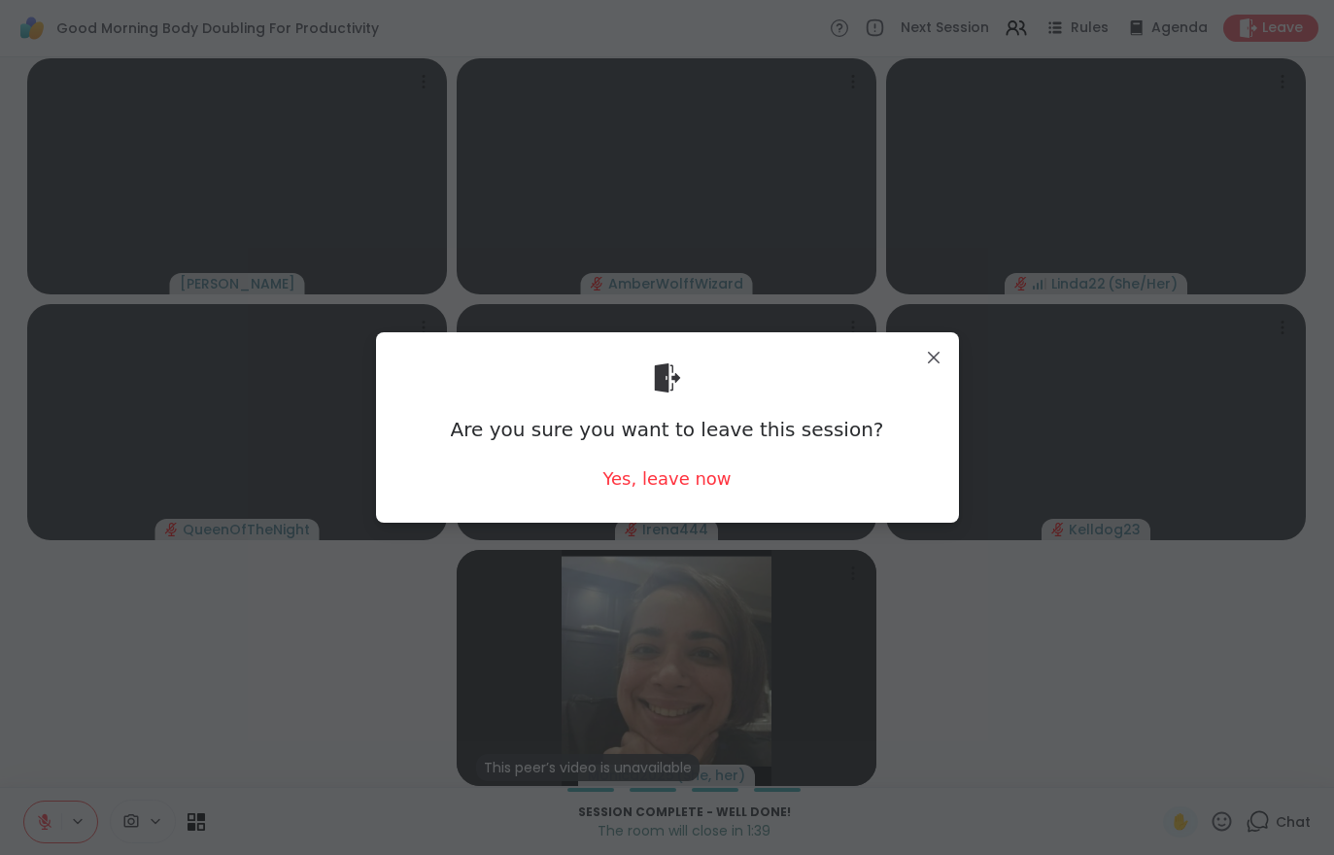
click at [680, 484] on div "Yes, leave now" at bounding box center [667, 479] width 128 height 24
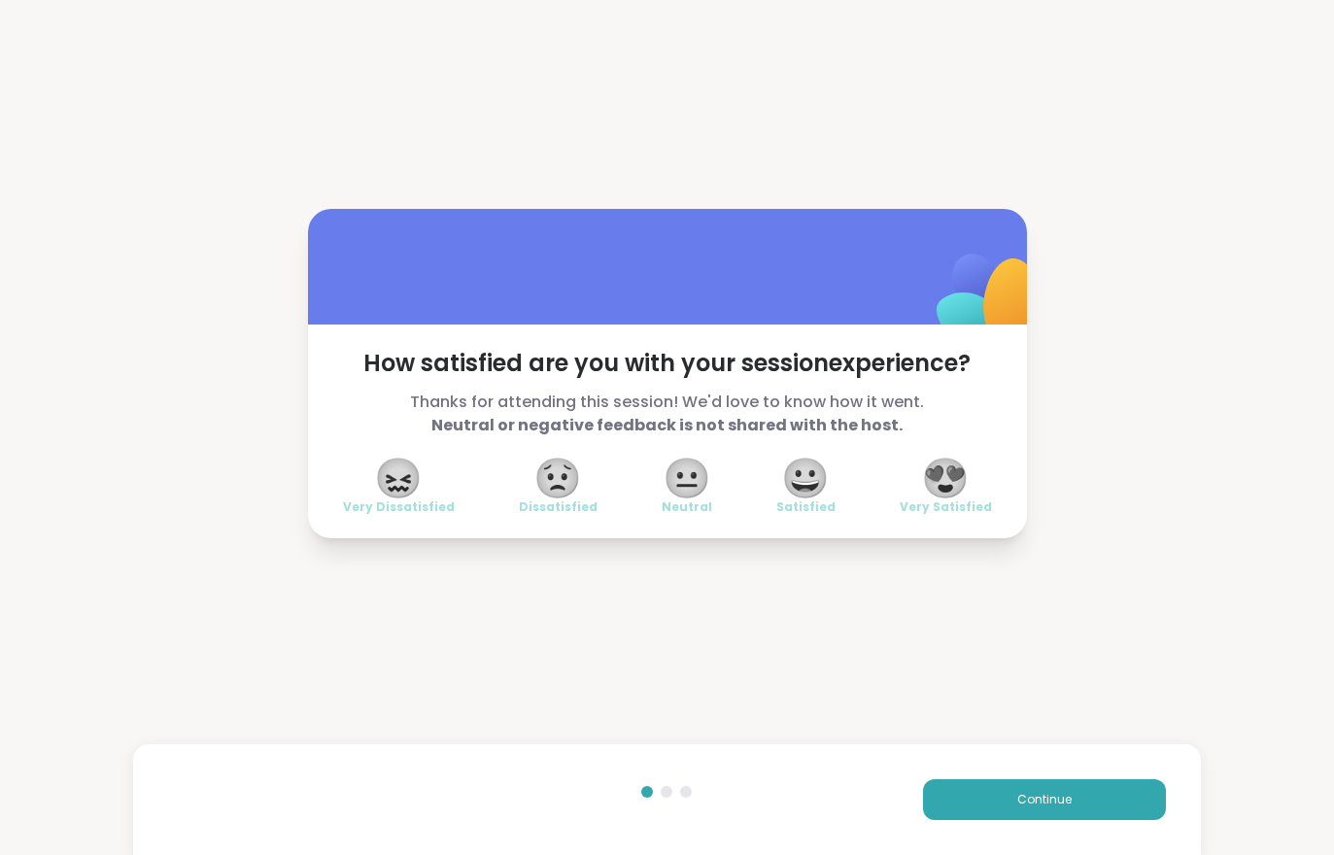
click at [1063, 788] on button "Continue" at bounding box center [1044, 799] width 243 height 41
click at [1062, 788] on button "Continue" at bounding box center [1044, 799] width 243 height 41
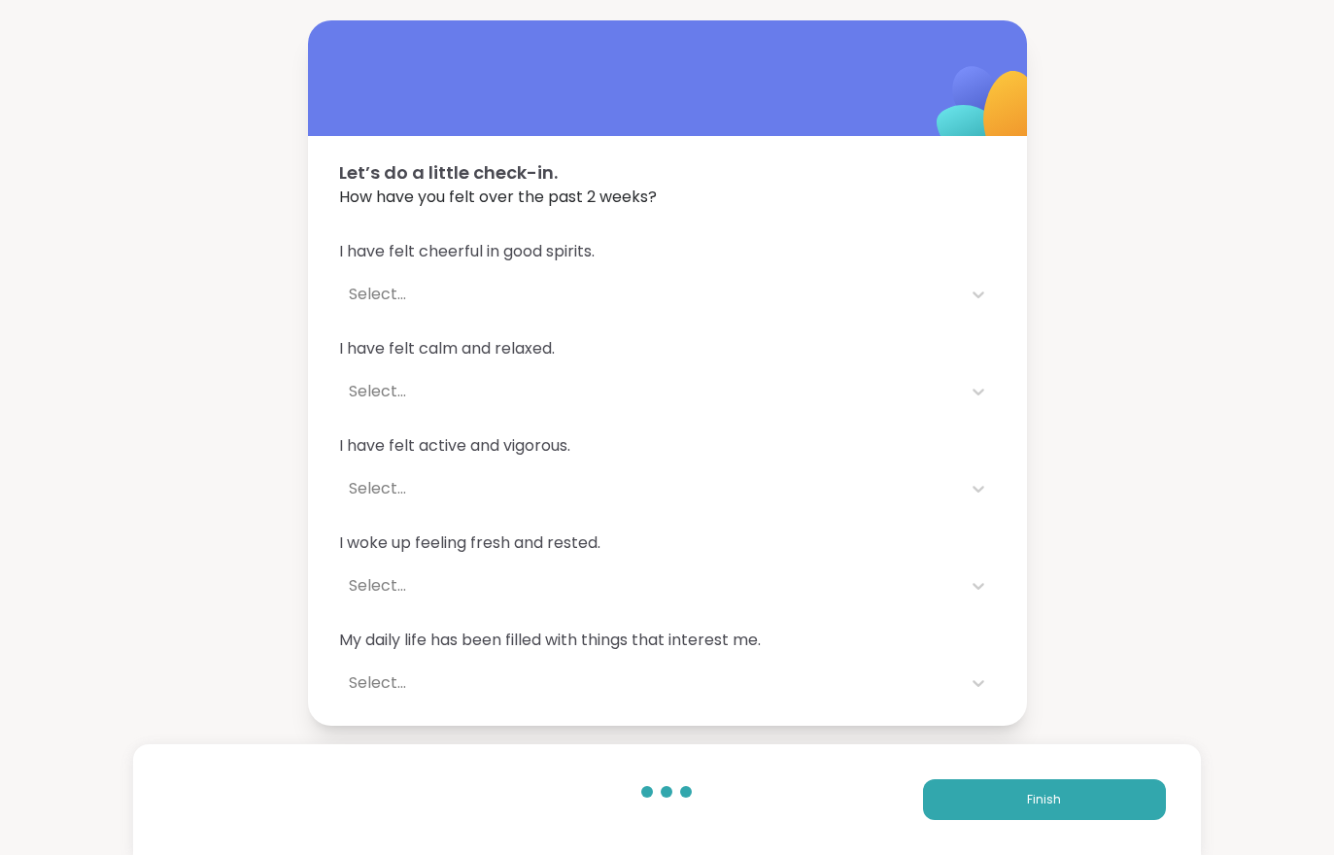
click at [1051, 794] on span "Finish" at bounding box center [1044, 799] width 34 height 17
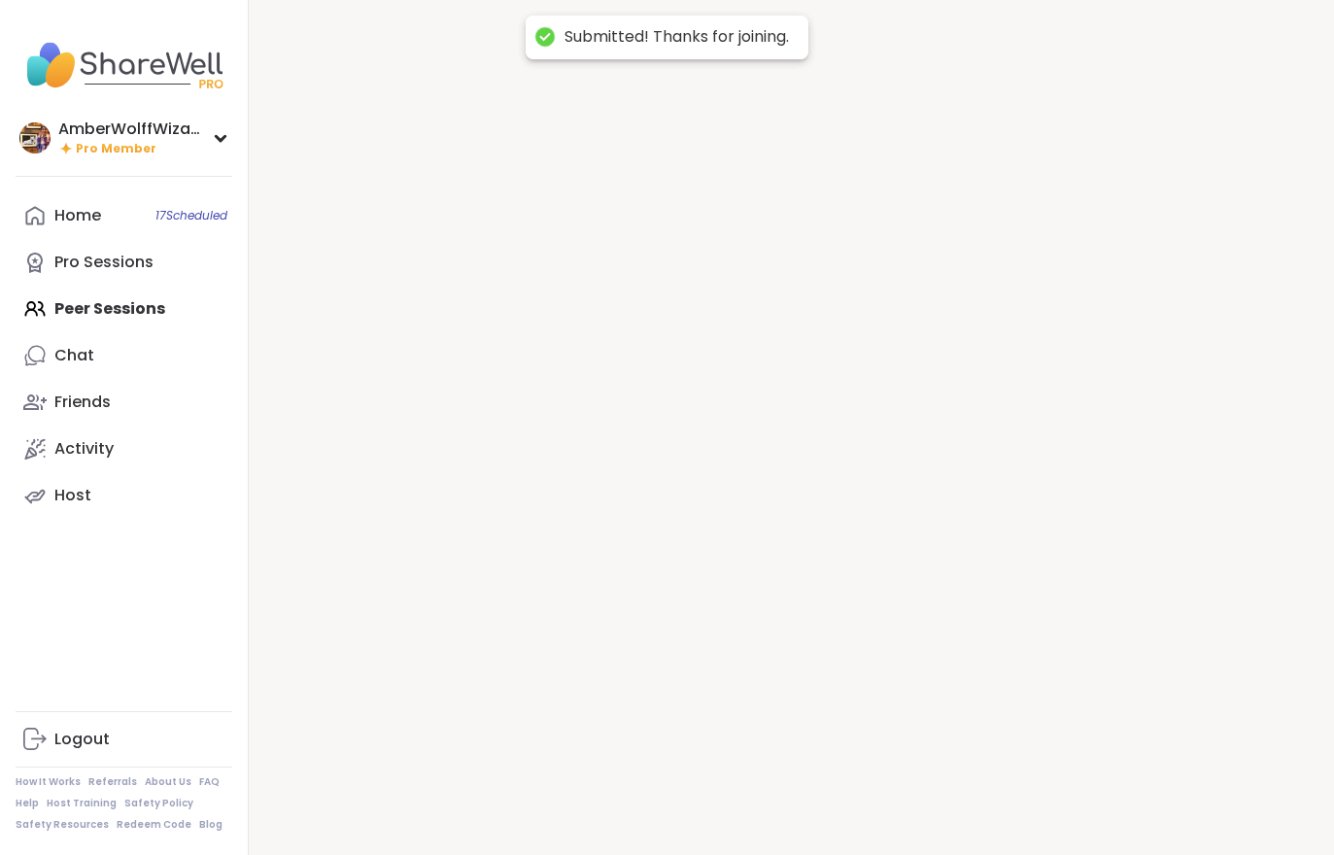
click at [1050, 793] on div at bounding box center [792, 427] width 1086 height 855
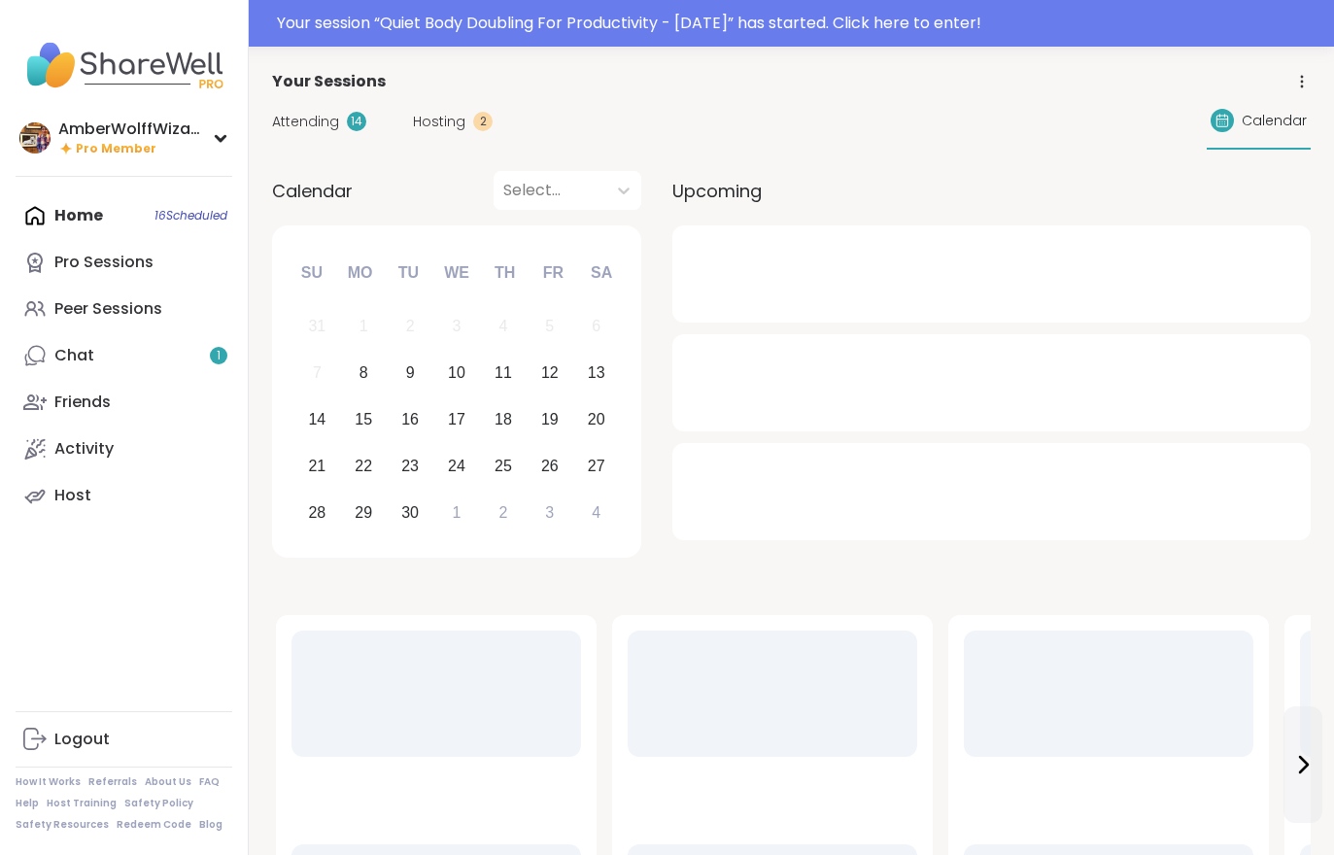
click at [156, 363] on link "Chat 1" at bounding box center [124, 355] width 217 height 47
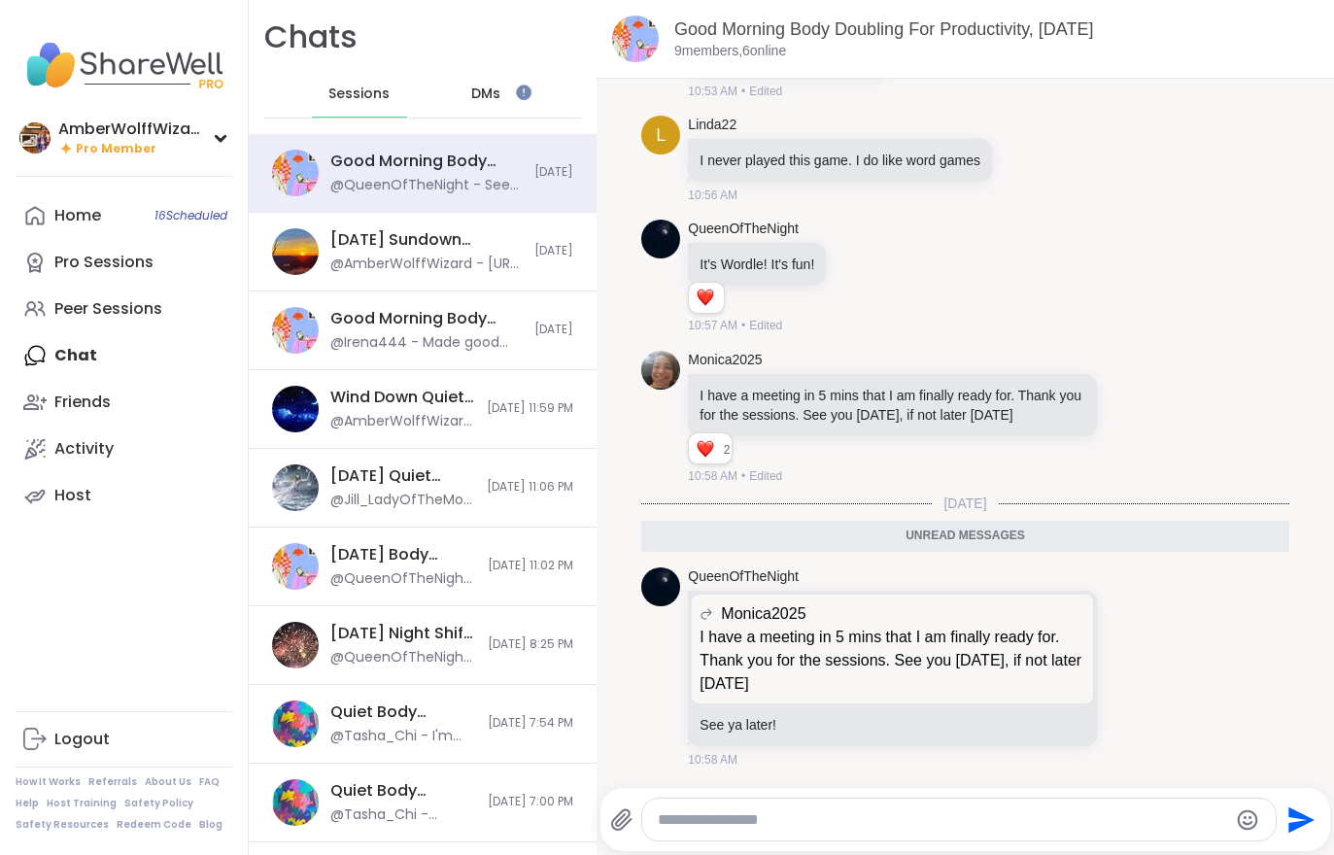
click at [108, 227] on link "Home 16 Scheduled" at bounding box center [124, 215] width 217 height 47
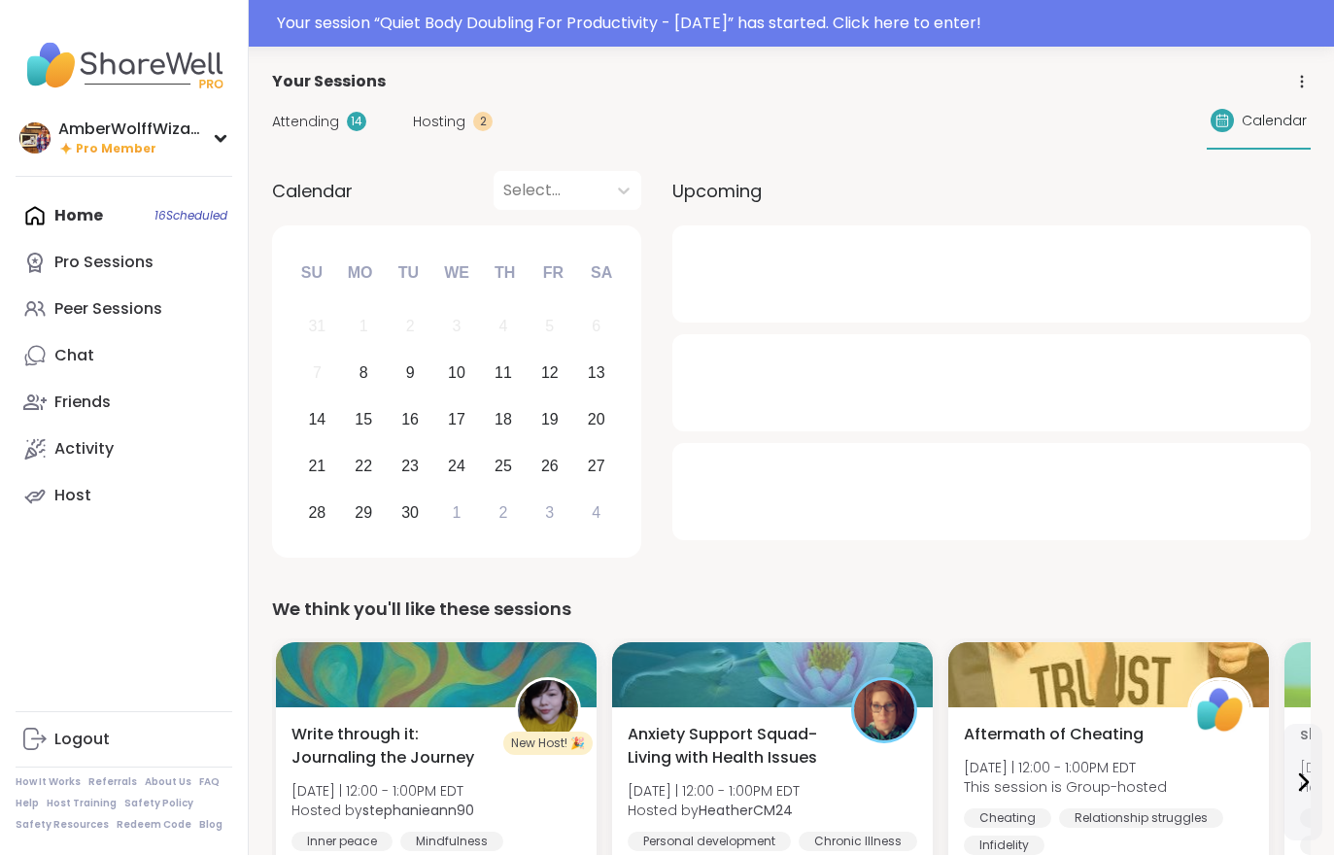
click at [698, 43] on div "Your session “ Quiet Body Doubling For Productivity - [DATE] ” has started. Cli…" at bounding box center [667, 23] width 1334 height 47
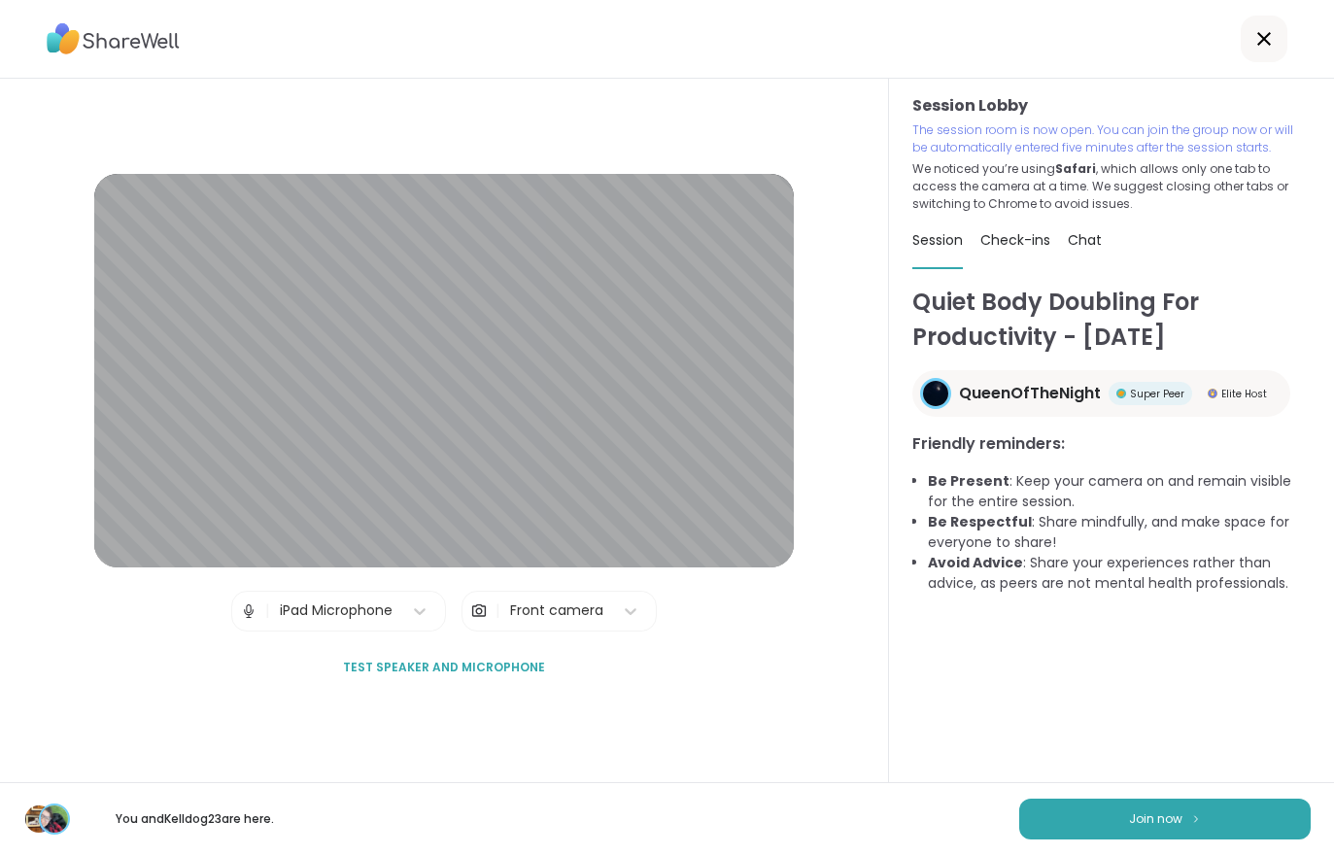
click at [1216, 828] on button "Join now" at bounding box center [1166, 819] width 292 height 41
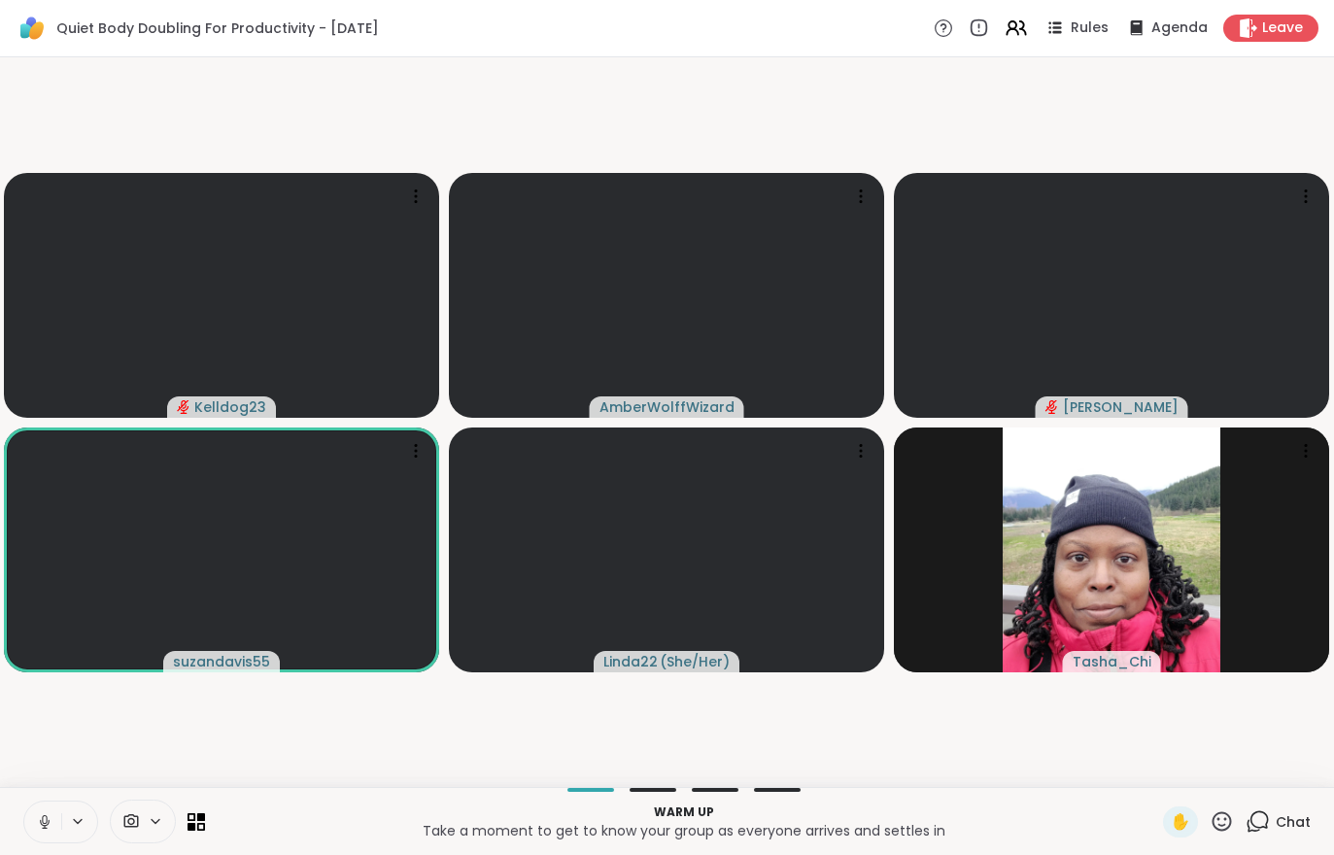
click at [47, 809] on button at bounding box center [42, 822] width 37 height 41
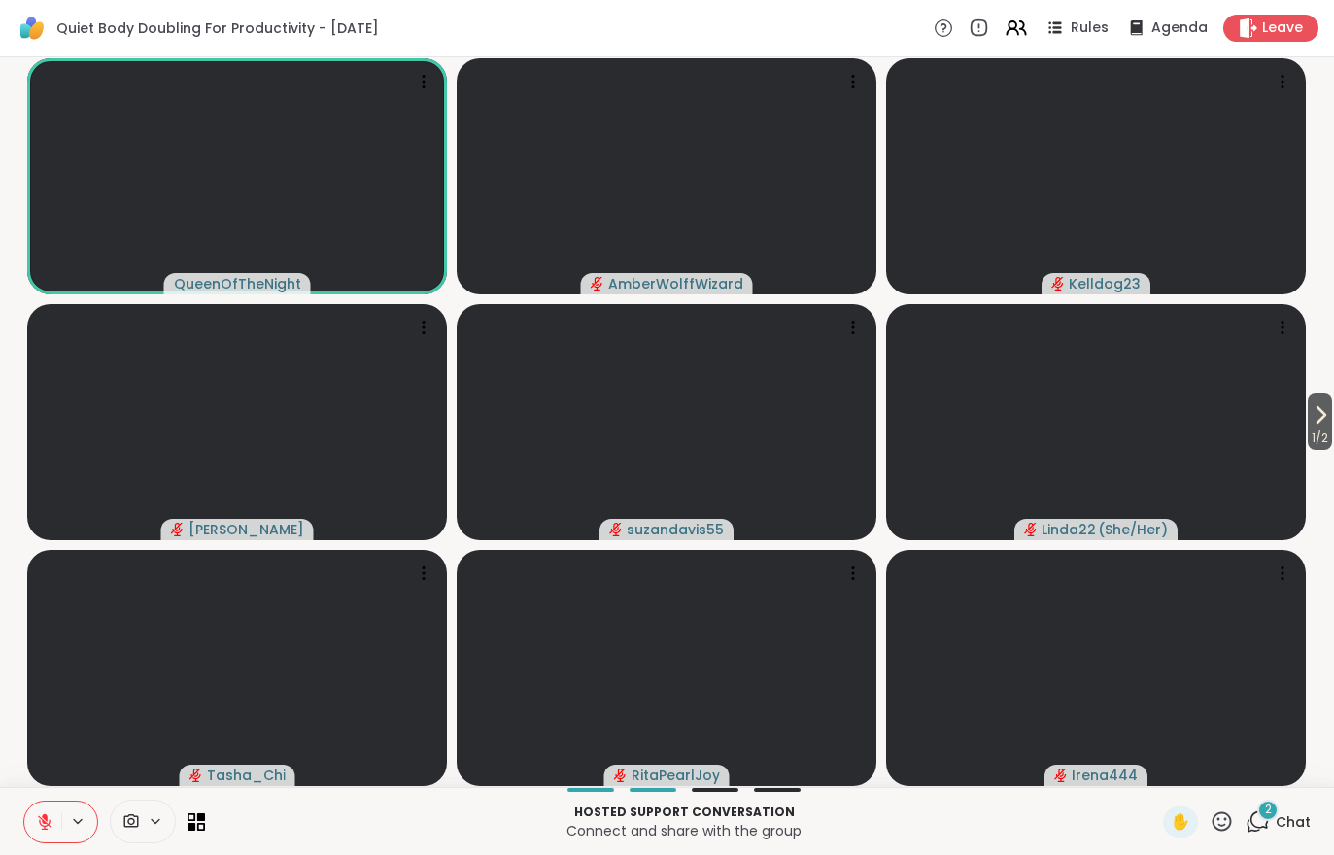
click at [36, 816] on icon at bounding box center [44, 821] width 17 height 17
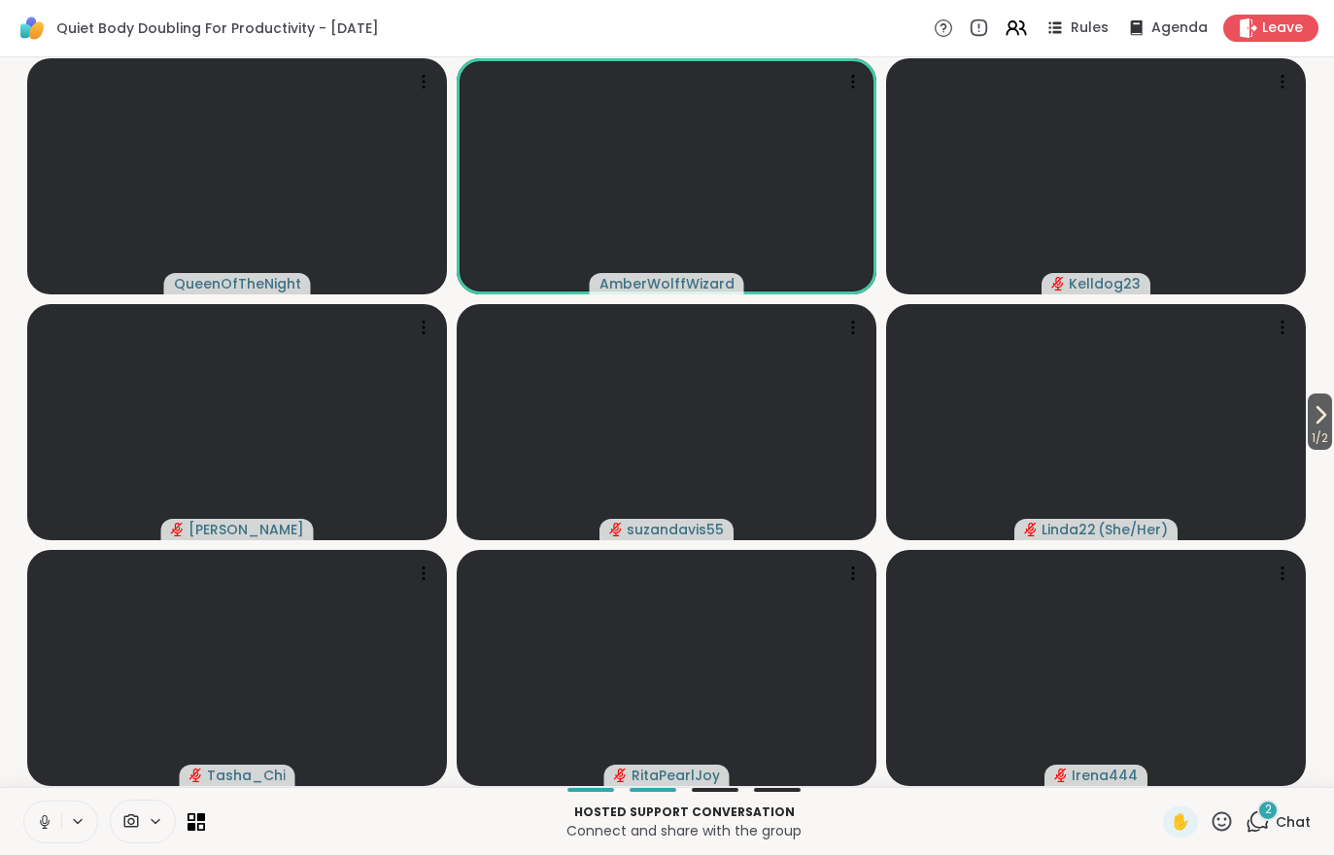
click at [33, 807] on button at bounding box center [42, 822] width 37 height 41
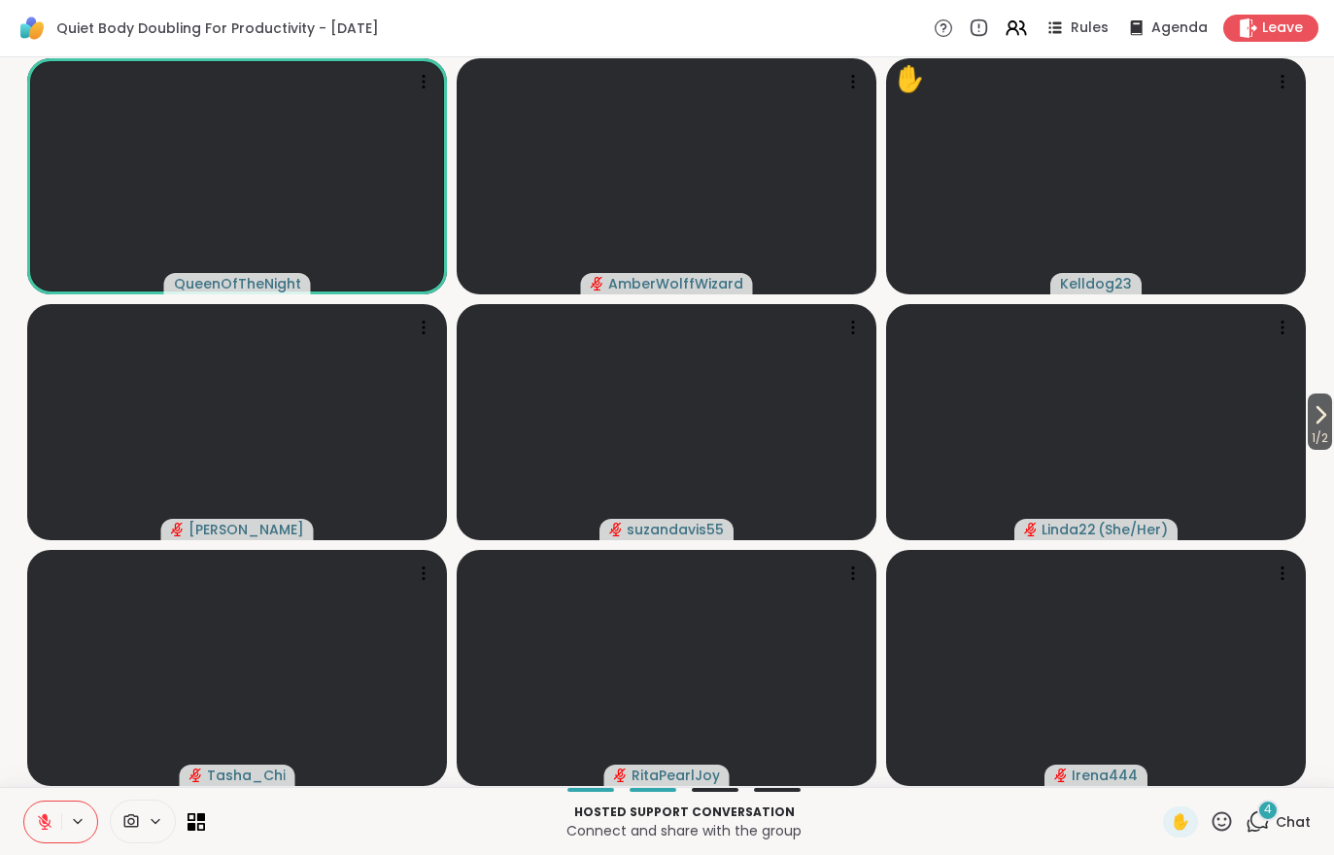
click at [1289, 18] on span "Leave" at bounding box center [1283, 27] width 41 height 19
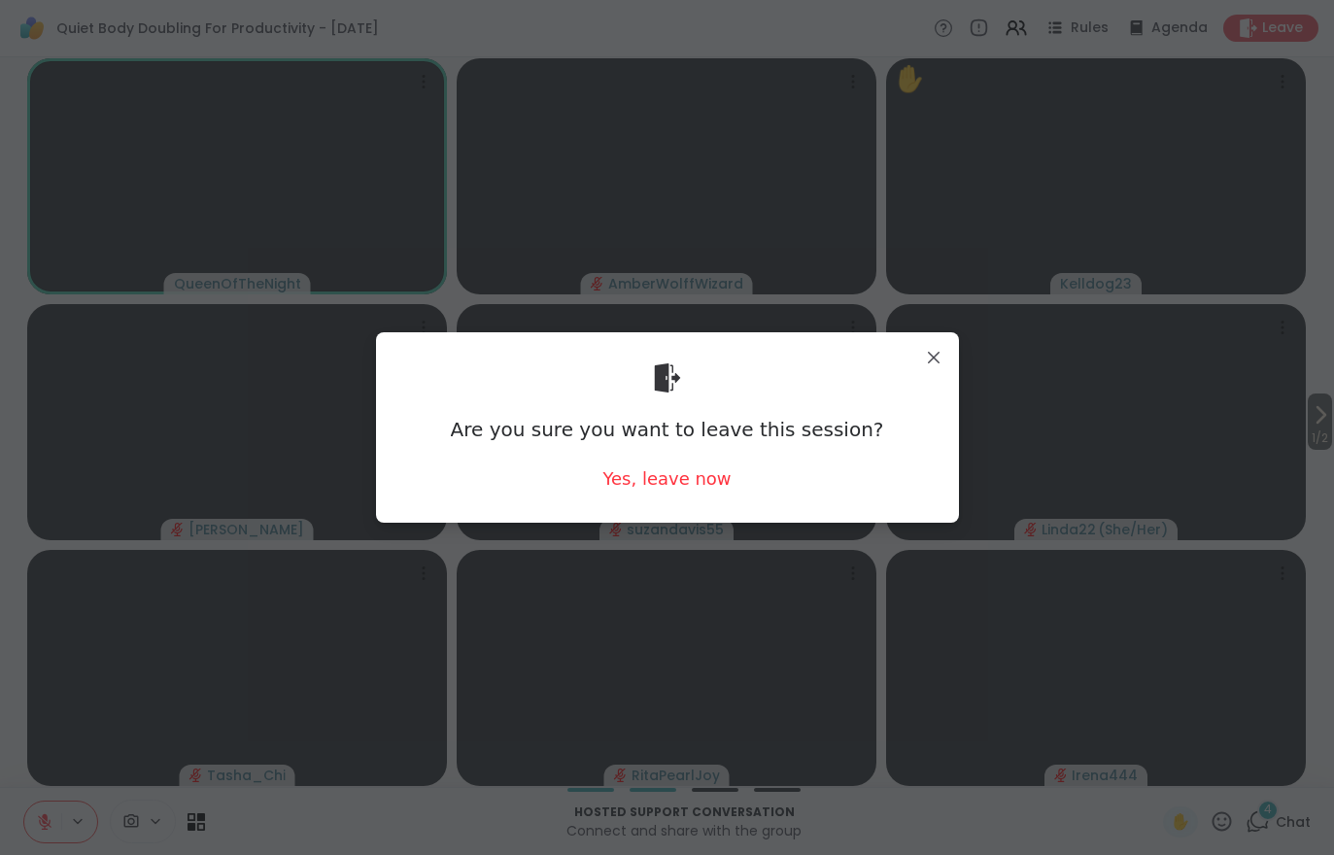
click at [651, 477] on div "Yes, leave now" at bounding box center [667, 479] width 128 height 24
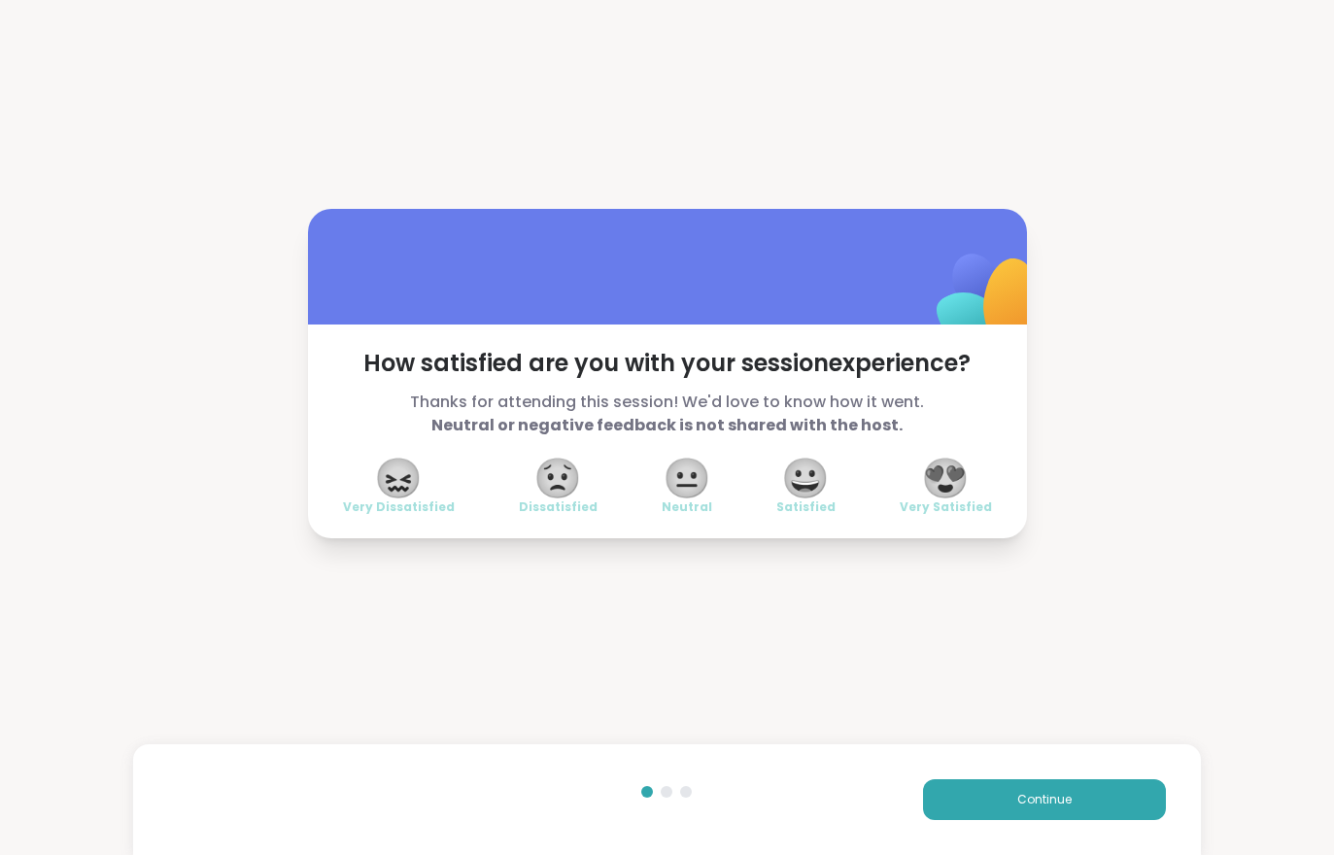
click at [989, 802] on button "Continue" at bounding box center [1044, 799] width 243 height 41
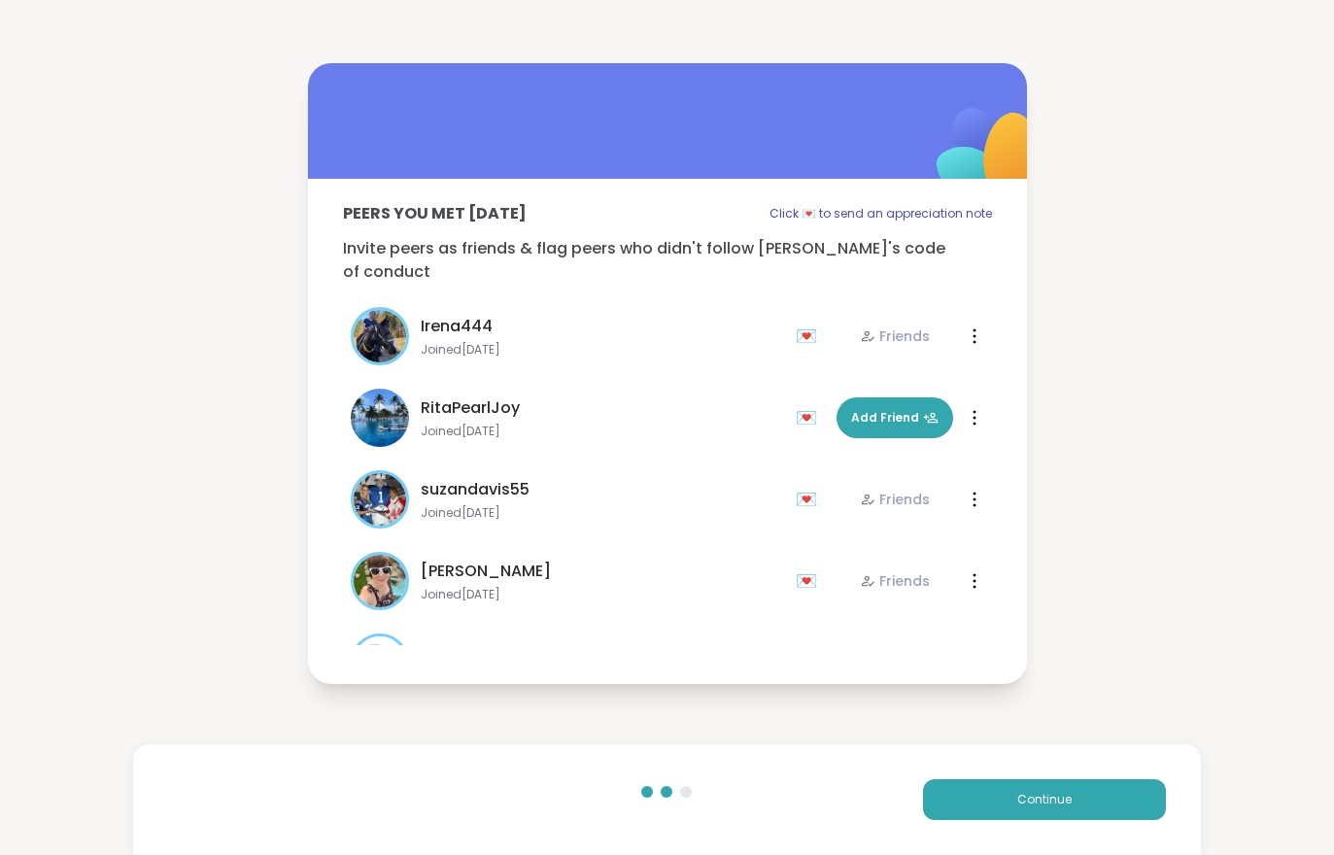
click at [988, 802] on button "Continue" at bounding box center [1044, 799] width 243 height 41
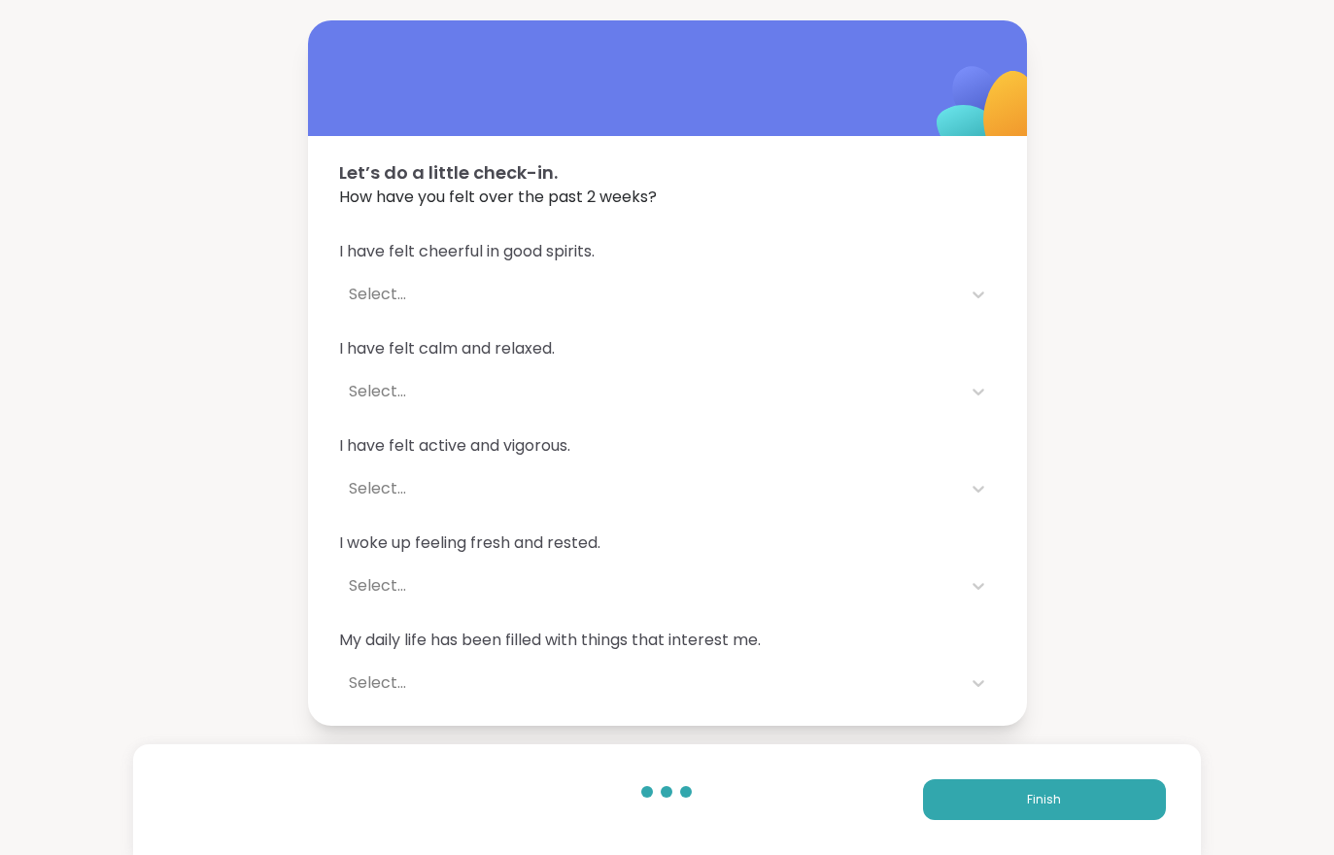
click at [982, 784] on button "Finish" at bounding box center [1044, 799] width 243 height 41
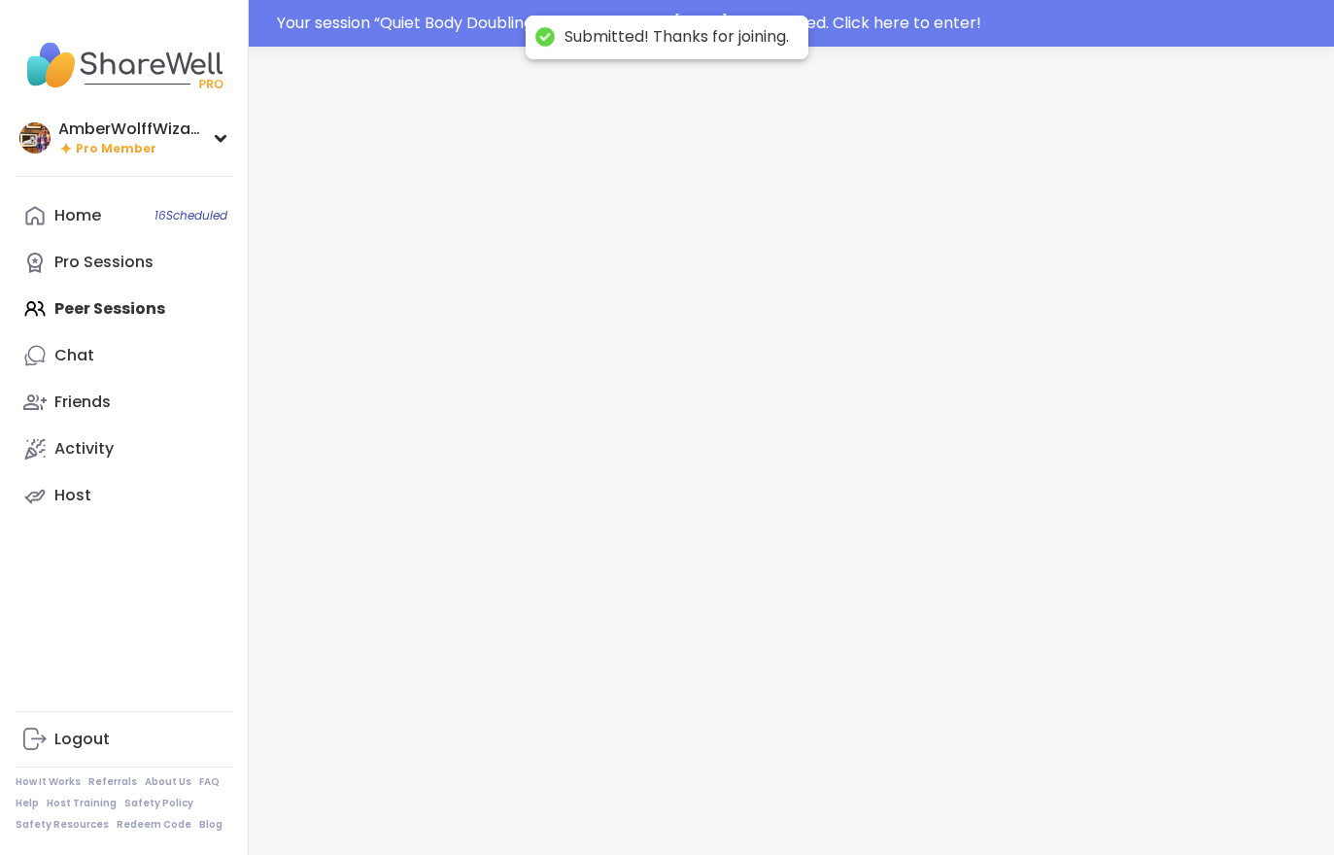
click at [982, 783] on div at bounding box center [792, 474] width 1086 height 855
